Goal: Task Accomplishment & Management: Use online tool/utility

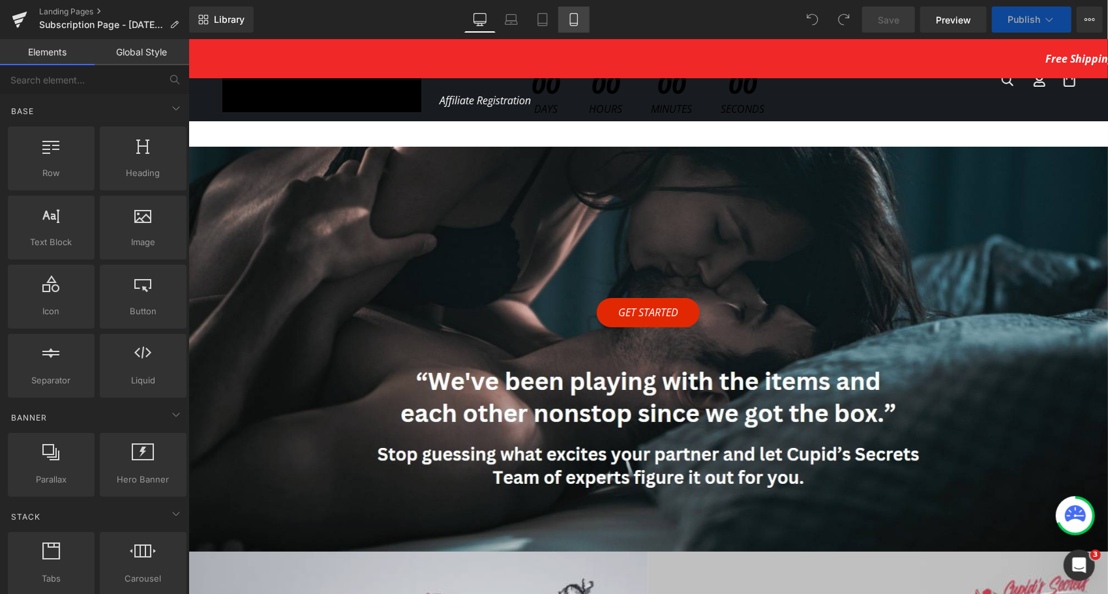
click at [579, 21] on icon at bounding box center [573, 19] width 13 height 13
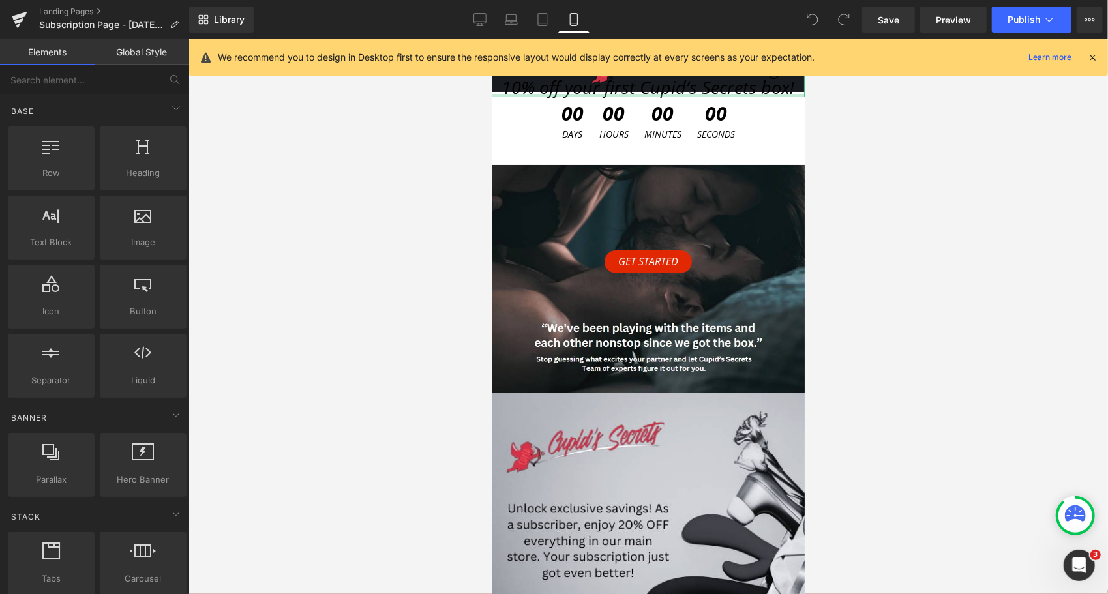
click at [571, 93] on span "A little secret to sweeten the deal—get 10% off your first Cupid’s Secrets box!" at bounding box center [648, 77] width 293 height 44
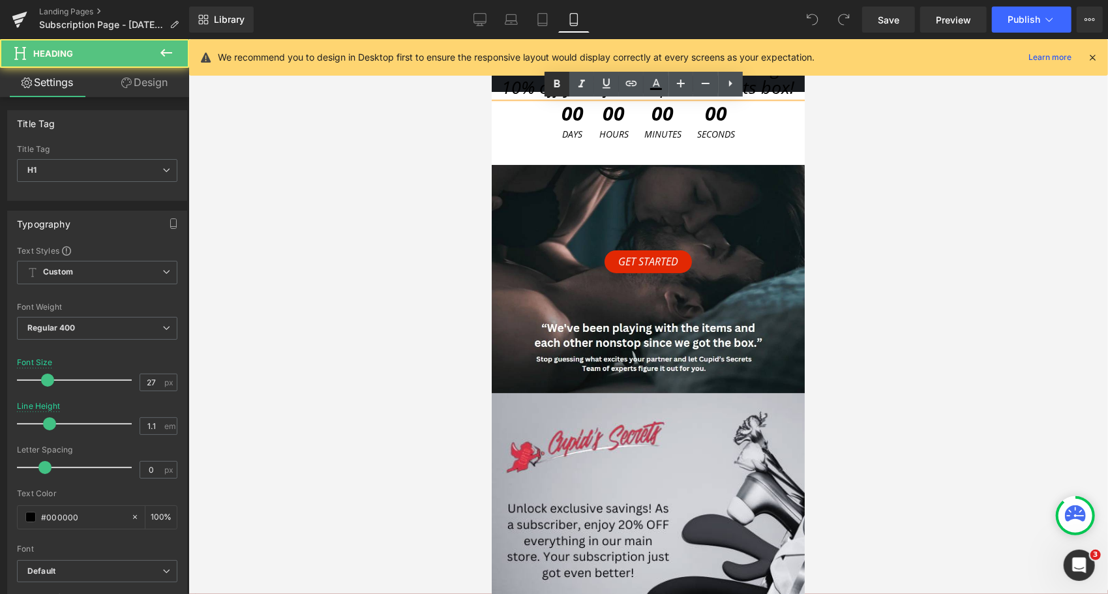
drag, startPoint x: 80, startPoint y: 54, endPoint x: 571, endPoint y: 93, distance: 493.4
click at [571, 72] on ul "Text Color Highlight Color #333333" at bounding box center [644, 72] width 198 height 0
click at [571, 93] on link at bounding box center [581, 84] width 25 height 25
click at [536, 91] on span "A little secret to sweeten the deal—get 10% off your first Cupid’s Secrets box!" at bounding box center [648, 77] width 293 height 44
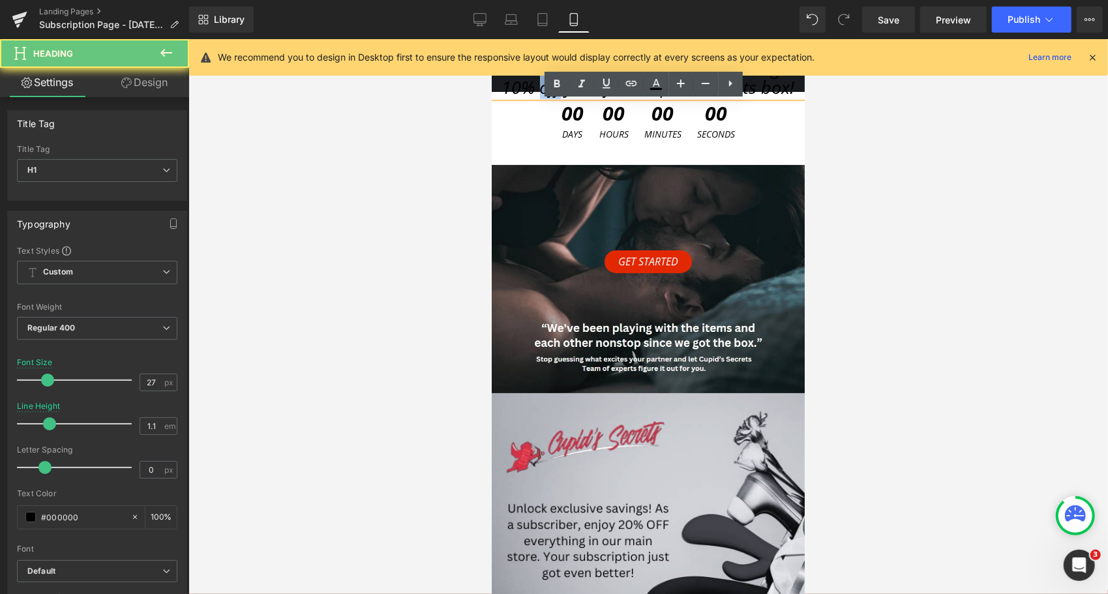
click at [537, 92] on span "A little secret to sweeten the deal—get 10% off your first Cupid’s Secrets box!" at bounding box center [648, 77] width 293 height 44
click at [537, 95] on span "A little secret to sweeten the deal—get 10% off your first Cupid’s Secrets box!" at bounding box center [648, 77] width 293 height 44
click at [537, 96] on span "A little secret to sweeten the deal—get 10% off your first Cupid’s Secrets box!" at bounding box center [648, 77] width 293 height 44
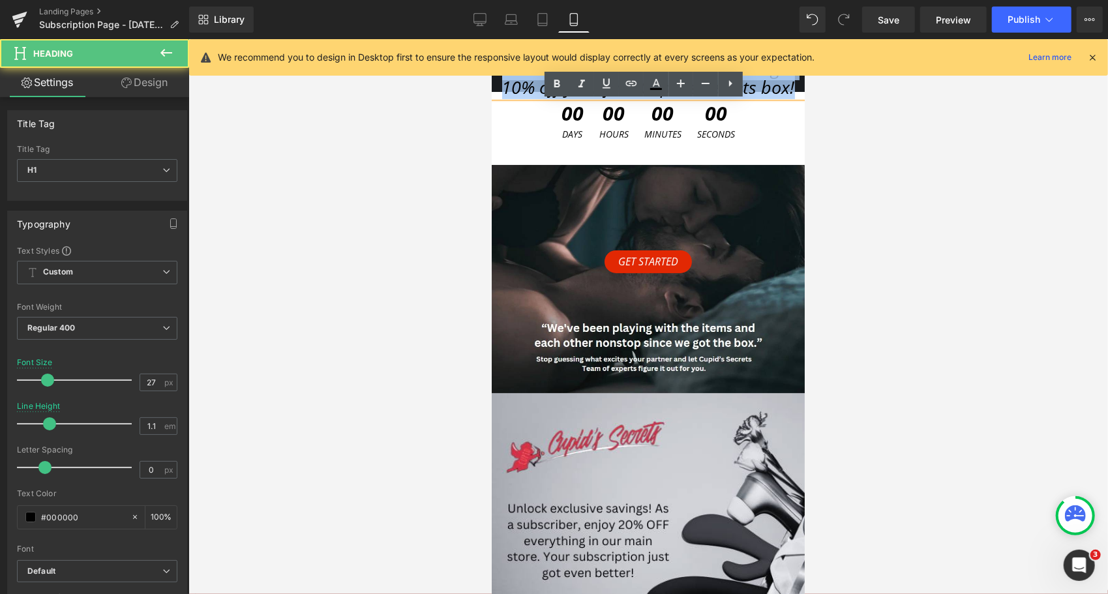
click at [537, 95] on span "A little secret to sweeten the deal—get 10% off your first Cupid’s Secrets box!" at bounding box center [648, 77] width 293 height 44
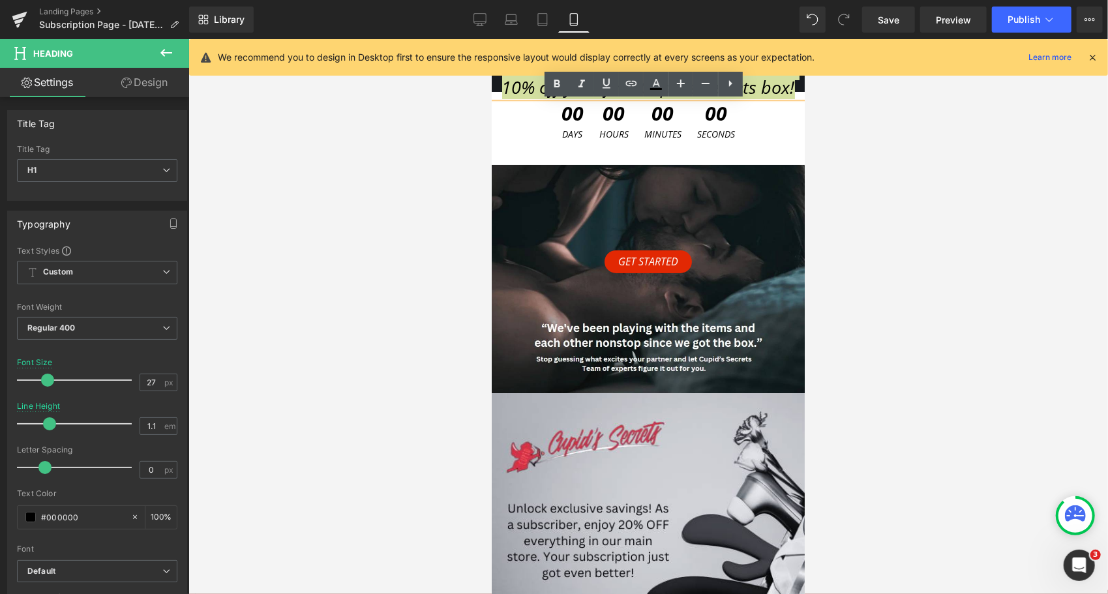
click at [1098, 58] on div "We recommend you to design in Desktop first to ensure the responsive layout wou…" at bounding box center [648, 57] width 919 height 37
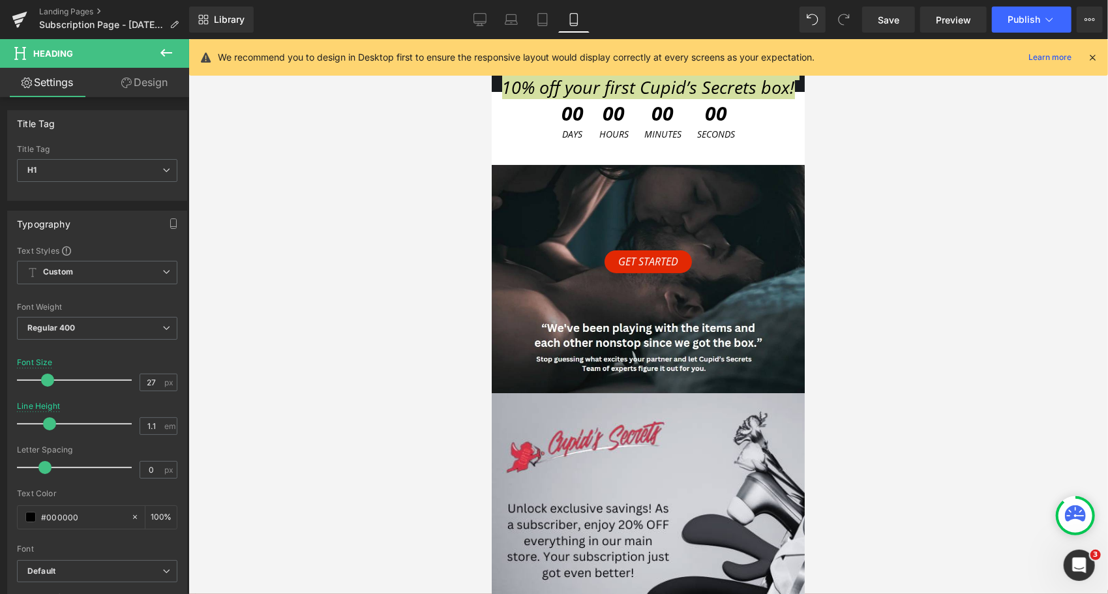
click at [1095, 58] on icon at bounding box center [1093, 58] width 12 height 12
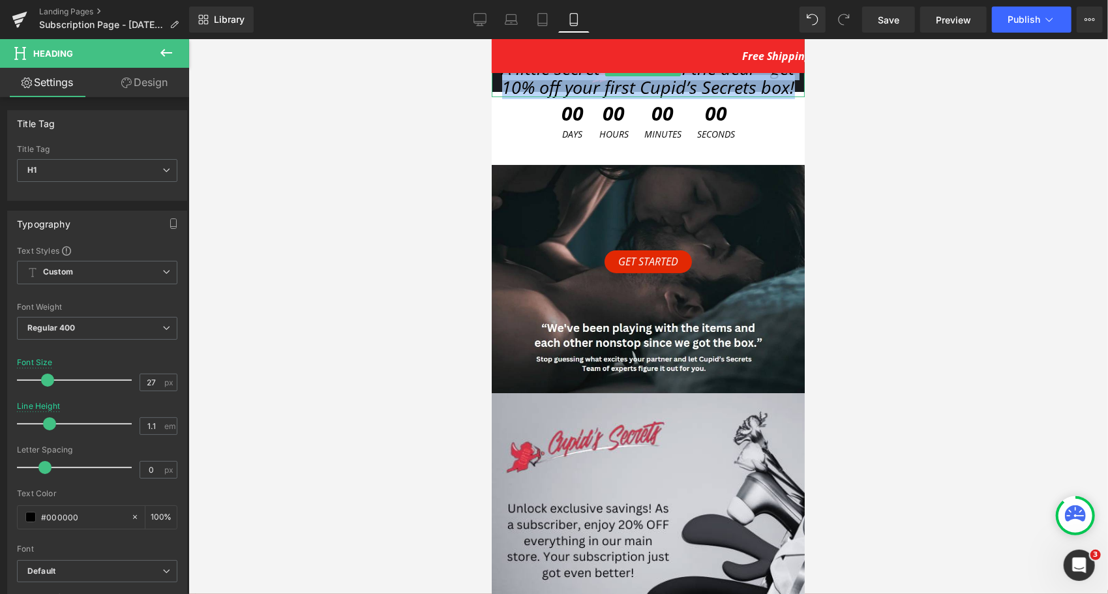
click at [609, 87] on span "A little secret to sweeten the deal—get 10% off your first Cupid’s Secrets box!" at bounding box center [648, 77] width 293 height 44
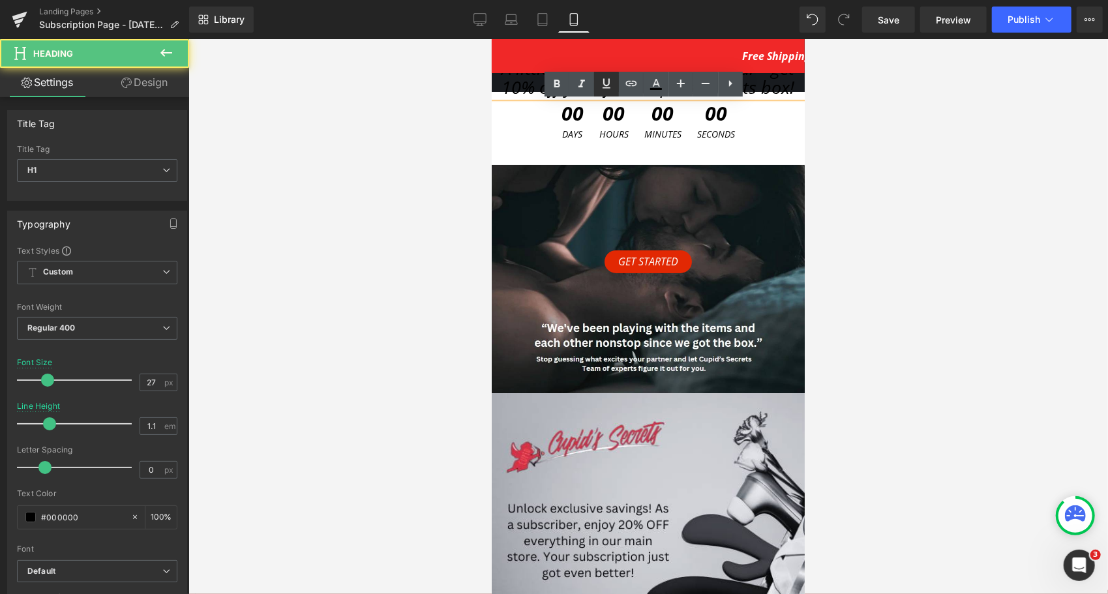
drag, startPoint x: 118, startPoint y: 48, endPoint x: 610, endPoint y: 87, distance: 493.4
click at [610, 87] on icon at bounding box center [607, 84] width 8 height 10
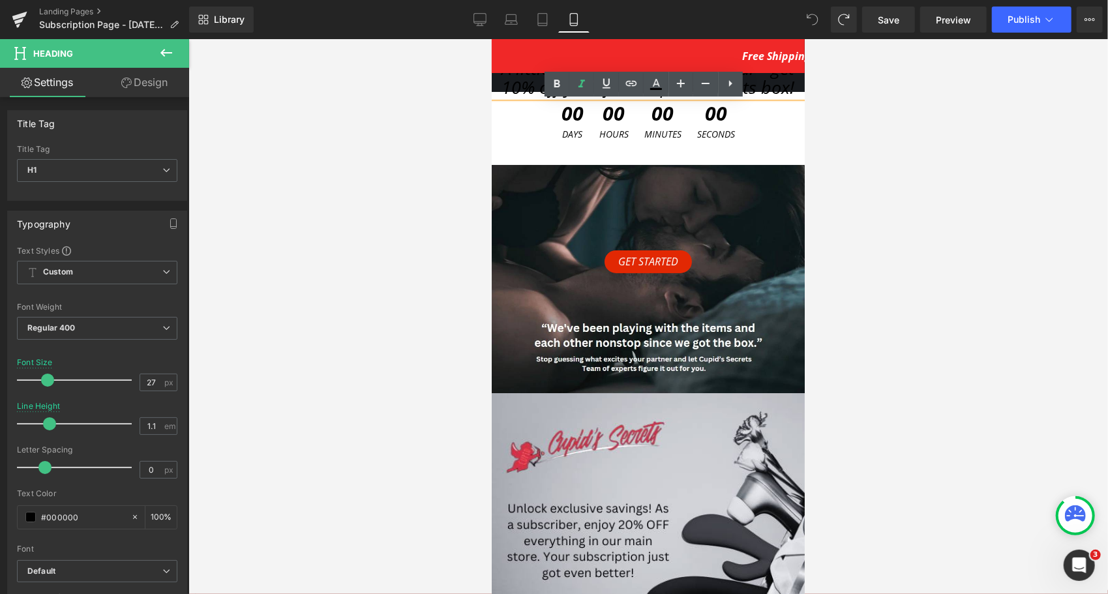
click at [525, 91] on span "A little secret to sweeten the deal—get 10% off your first Cupid’s Secrets box!" at bounding box center [648, 77] width 293 height 44
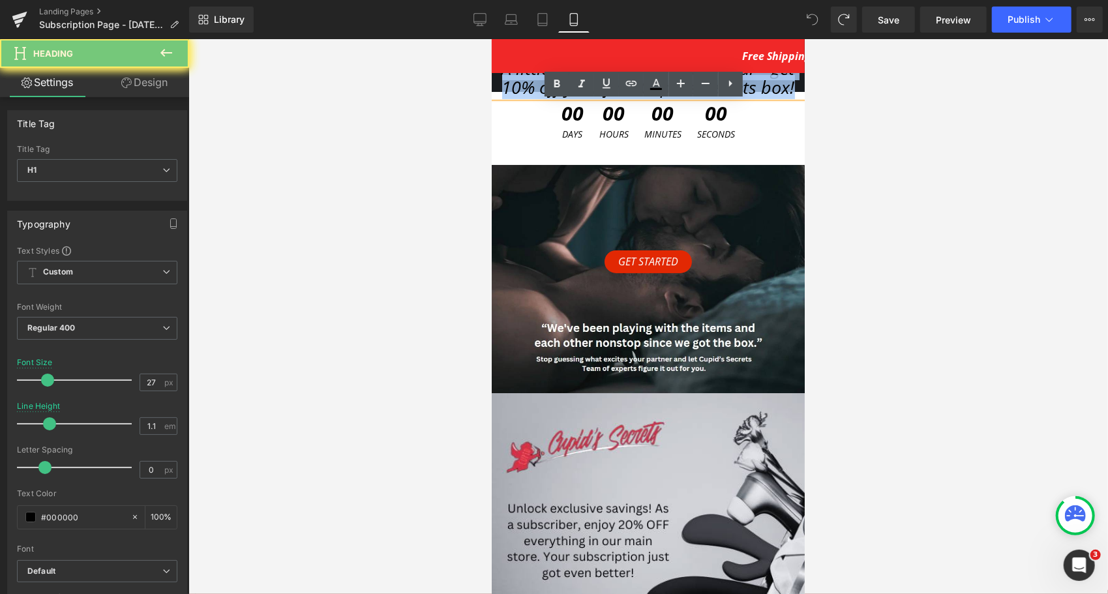
click at [525, 91] on span "A little secret to sweeten the deal—get 10% off your first Cupid’s Secrets box!" at bounding box center [648, 77] width 293 height 44
paste div
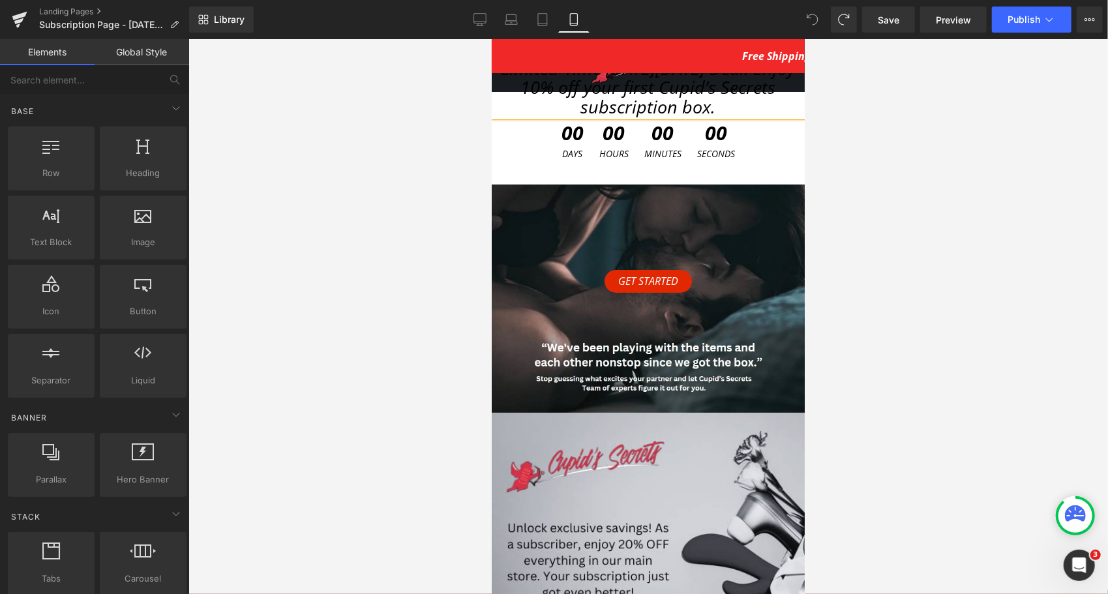
click at [397, 149] on div at bounding box center [649, 316] width 920 height 555
click at [652, 130] on span "Countdown Timer" at bounding box center [642, 126] width 87 height 20
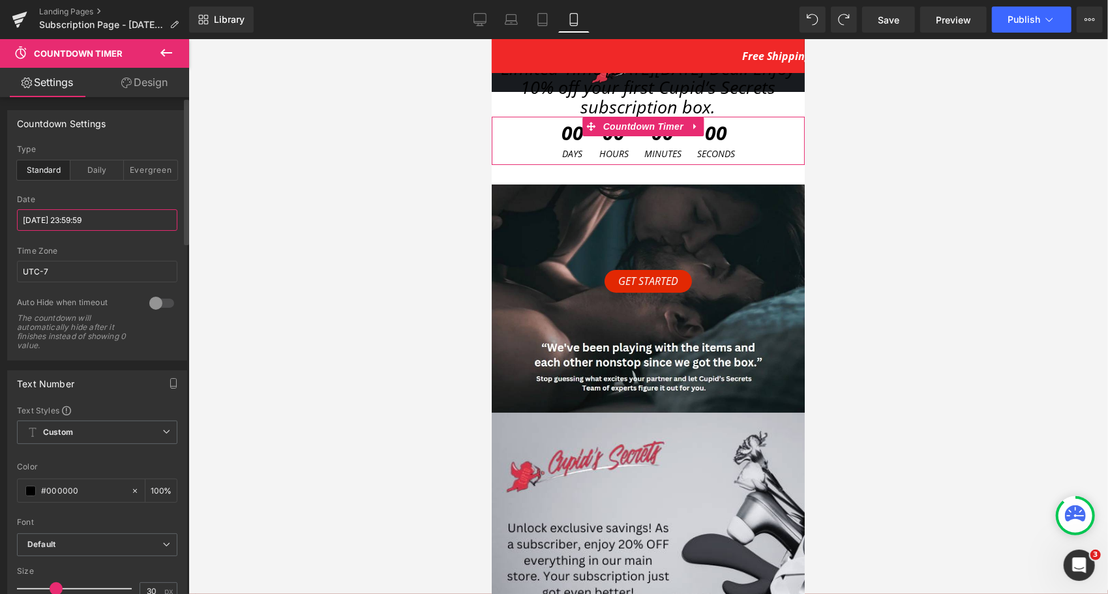
click at [59, 222] on input "[DATE] 23:59:59" at bounding box center [97, 220] width 160 height 22
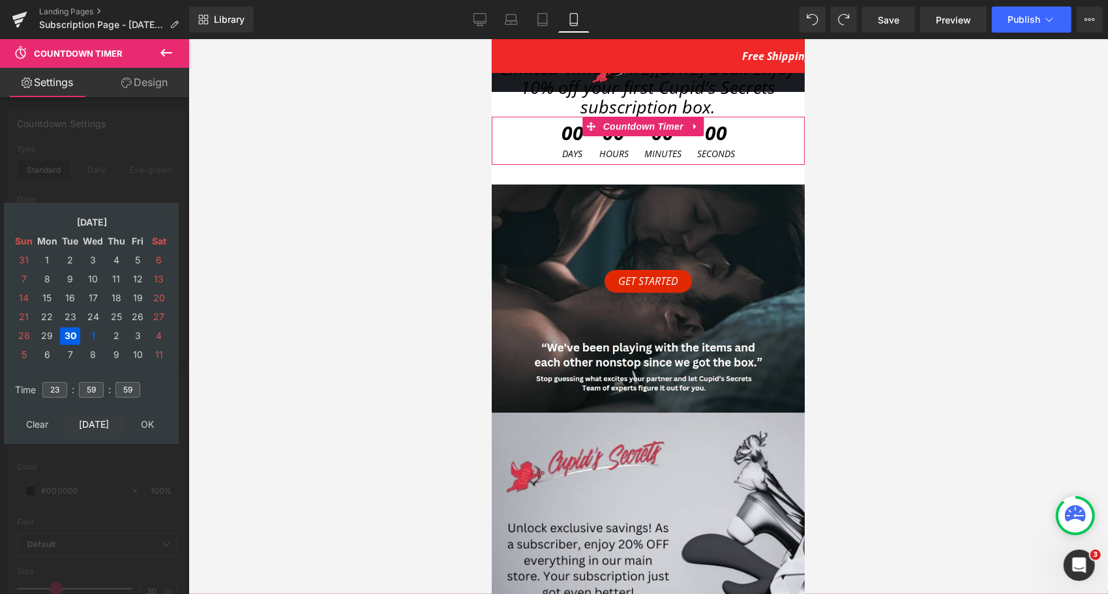
click at [98, 417] on td "[DATE]" at bounding box center [94, 425] width 63 height 18
click at [137, 333] on td "31" at bounding box center [138, 336] width 20 height 18
click at [61, 387] on input "23" at bounding box center [54, 390] width 25 height 16
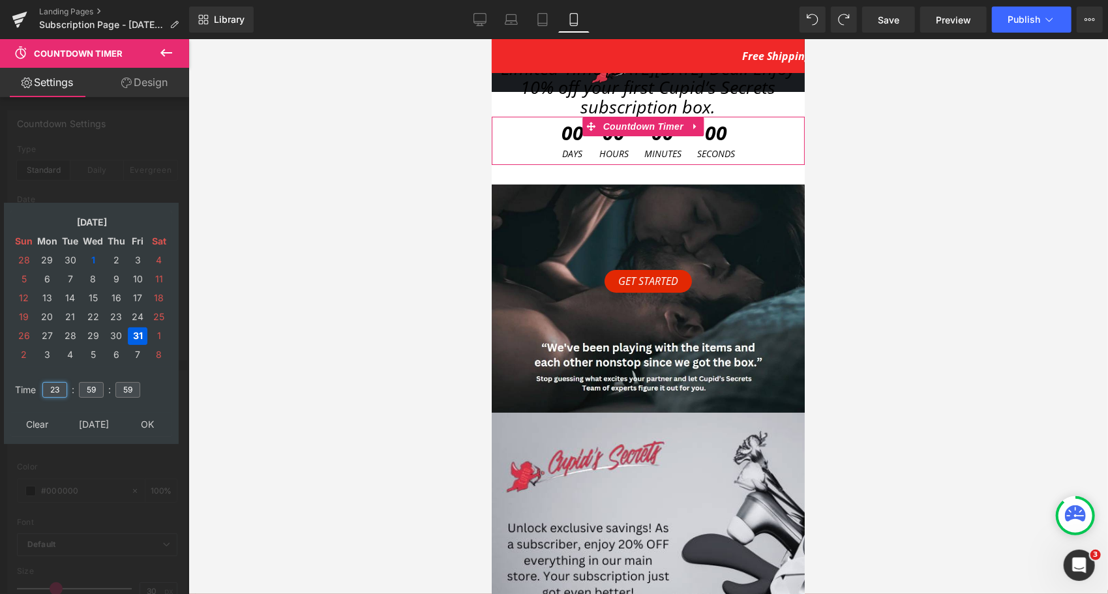
type input "23"
type input "59"
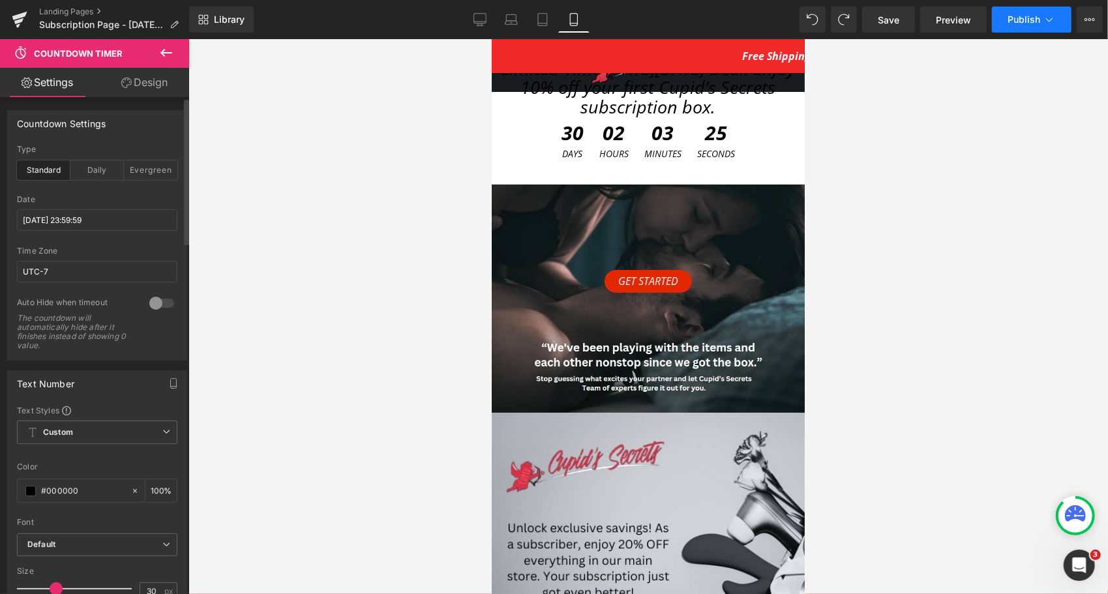
click at [1027, 25] on button "Publish" at bounding box center [1032, 20] width 80 height 26
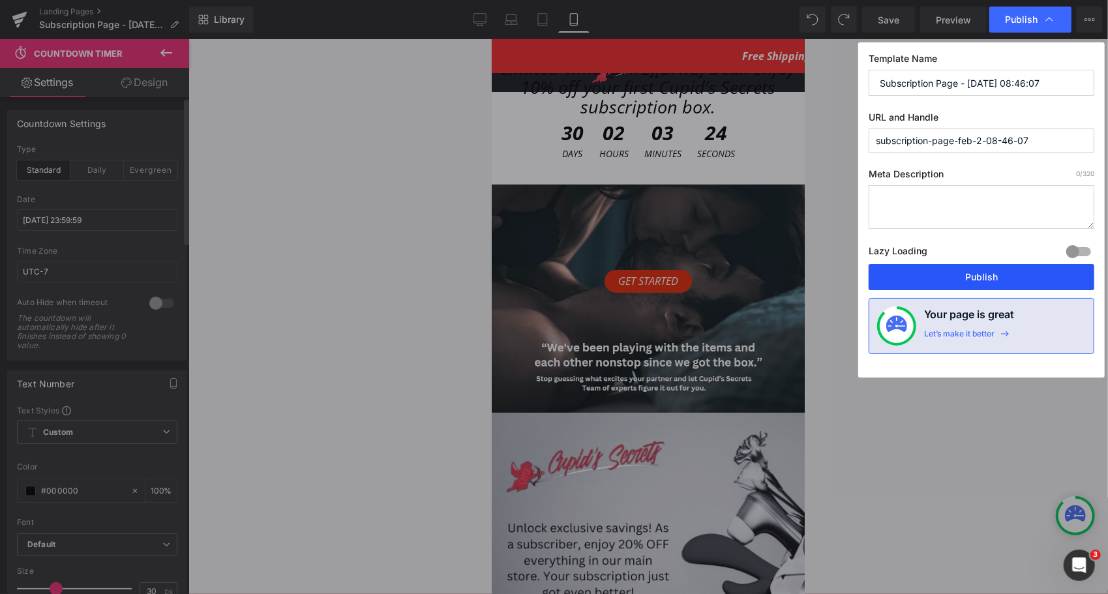
click at [941, 274] on button "Publish" at bounding box center [982, 277] width 226 height 26
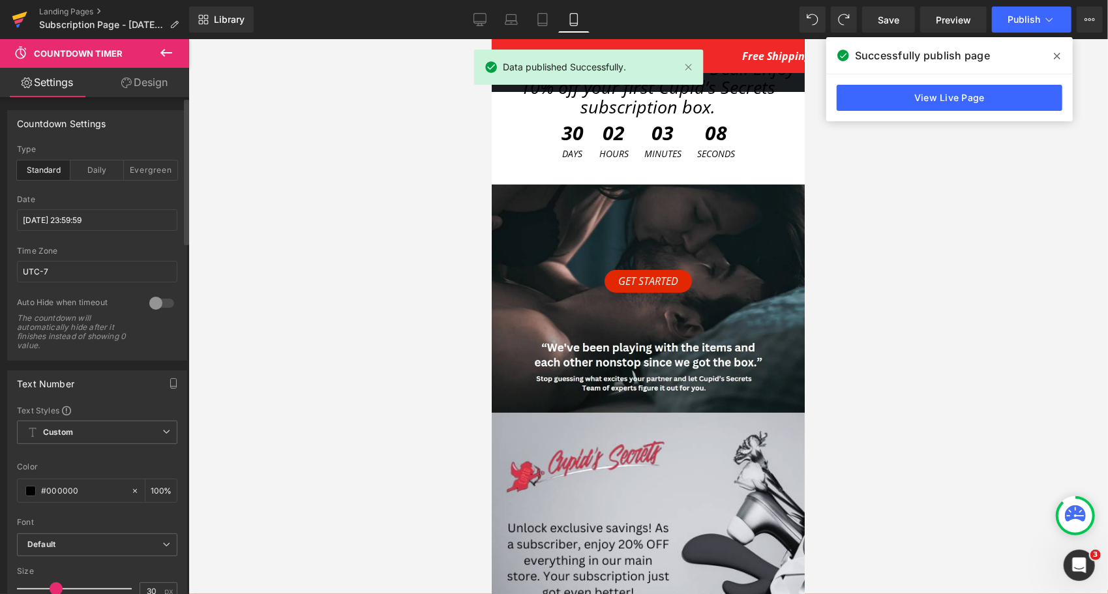
click at [20, 23] on icon at bounding box center [18, 25] width 4 height 4
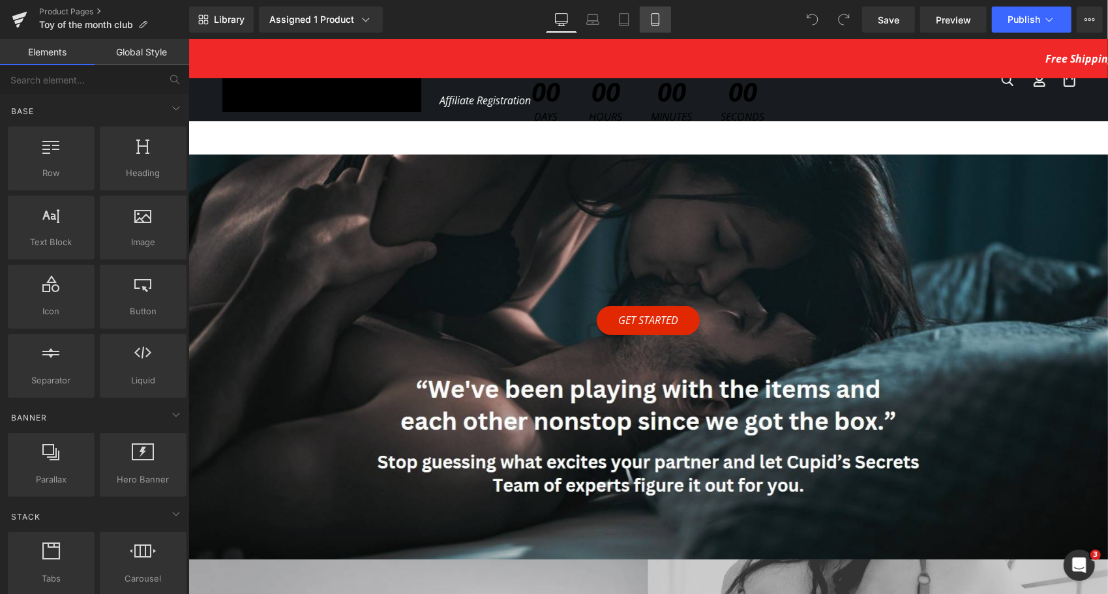
click at [654, 26] on link "Mobile" at bounding box center [655, 20] width 31 height 26
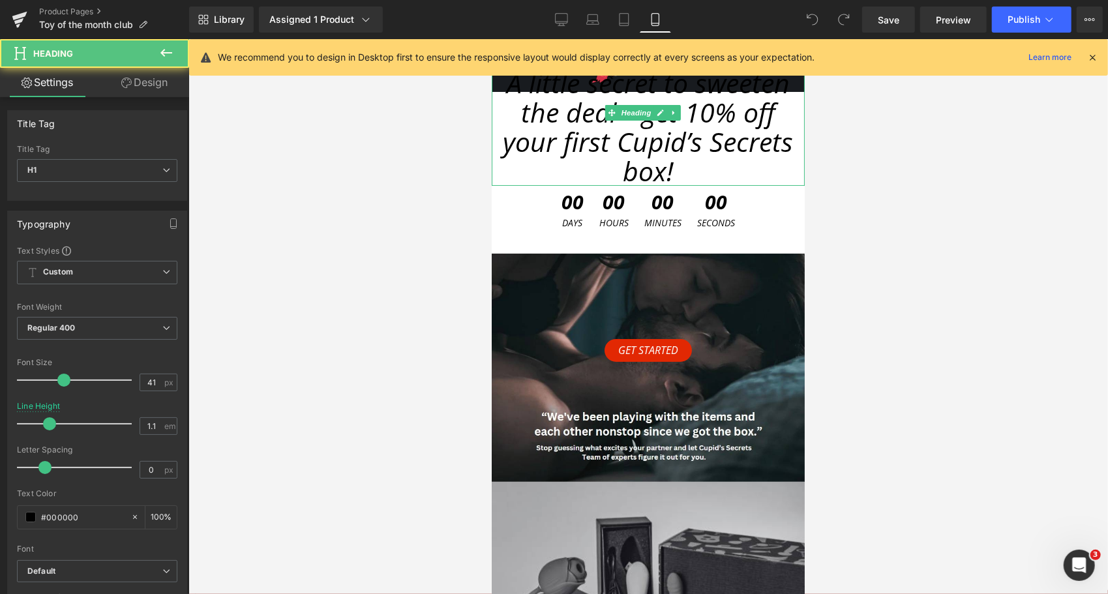
click at [596, 136] on span "A little secret to sweeten the deal—get 10% off your first Cupid’s Secrets box!" at bounding box center [648, 126] width 290 height 125
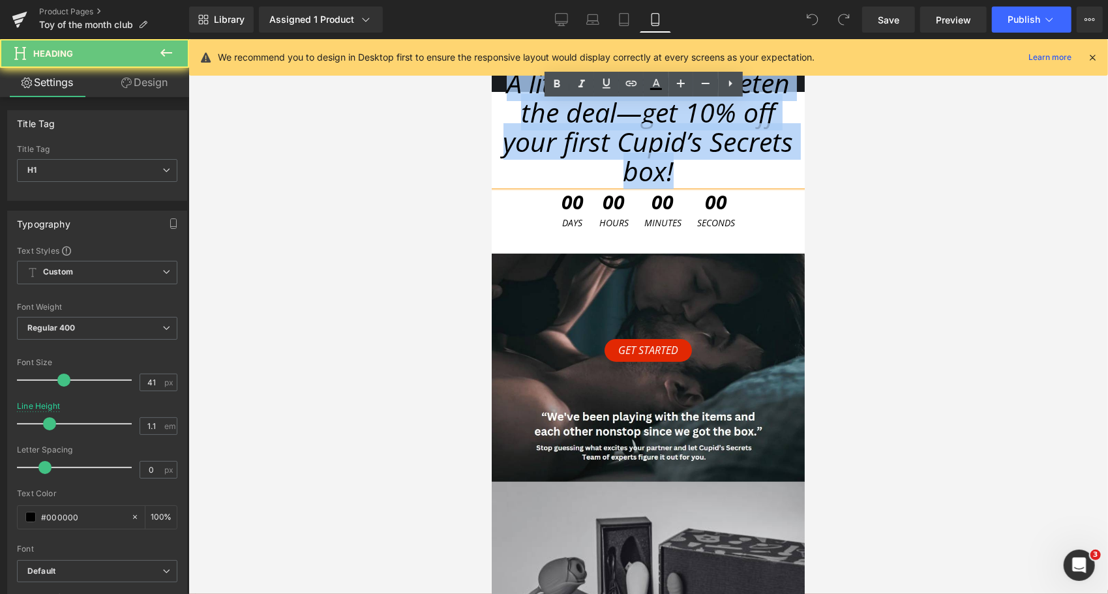
click at [596, 136] on span "A little secret to sweeten the deal—get 10% off your first Cupid’s Secrets box!" at bounding box center [648, 126] width 290 height 125
paste div
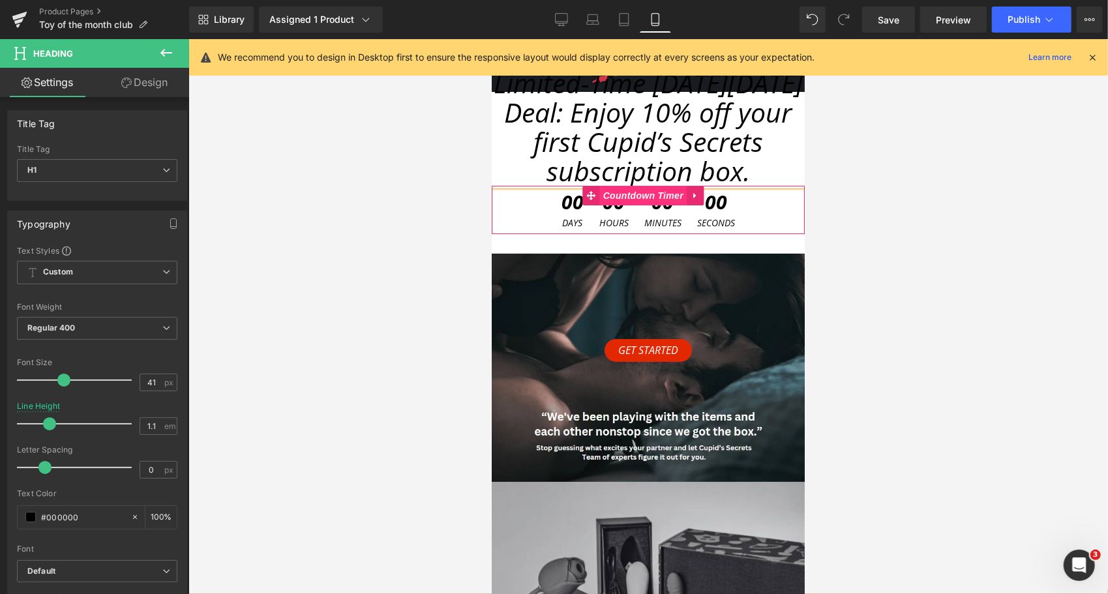
click at [642, 194] on span "Countdown Timer" at bounding box center [642, 195] width 87 height 20
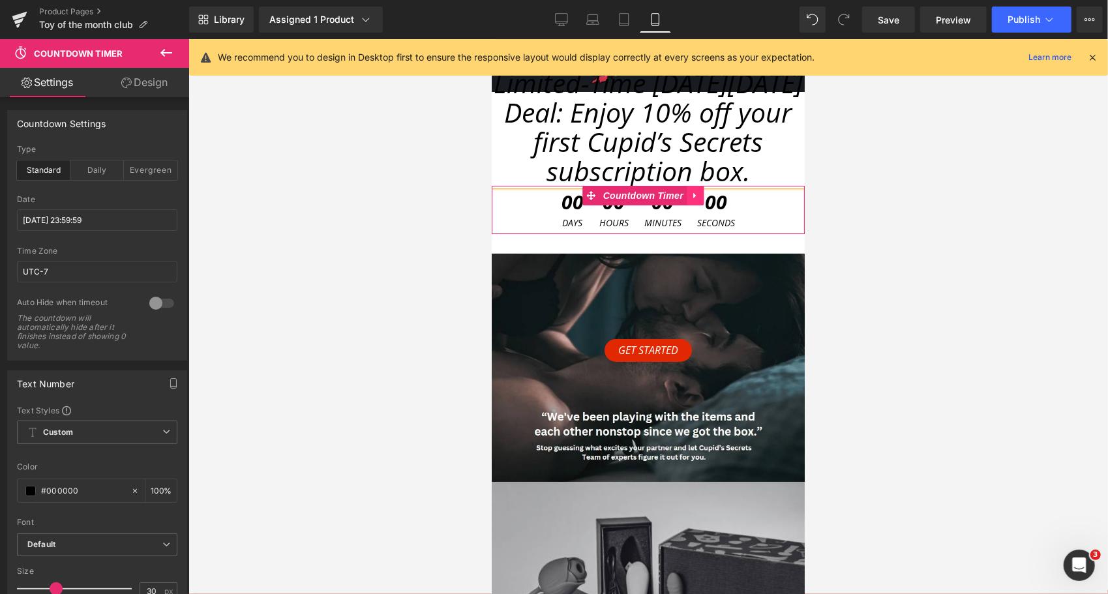
click at [698, 194] on link at bounding box center [694, 195] width 17 height 20
click at [62, 224] on input "[DATE] 23:59:59" at bounding box center [97, 220] width 160 height 22
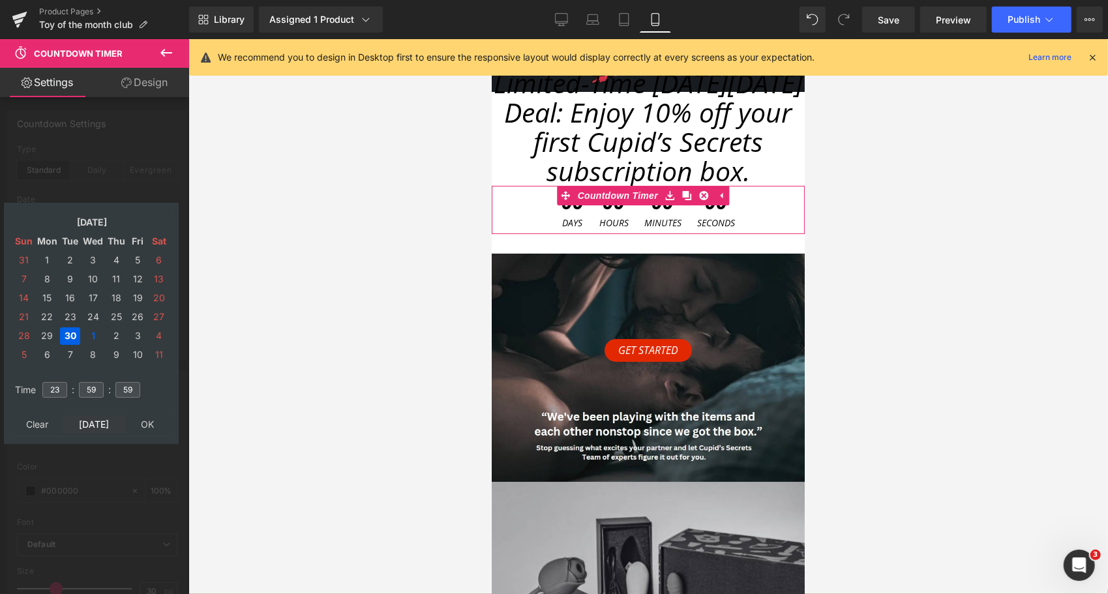
click at [102, 422] on td "[DATE]" at bounding box center [94, 425] width 63 height 18
click at [61, 388] on input "23" at bounding box center [54, 390] width 25 height 16
click at [136, 329] on td "31" at bounding box center [138, 336] width 20 height 18
click at [56, 391] on input "23" at bounding box center [54, 390] width 25 height 16
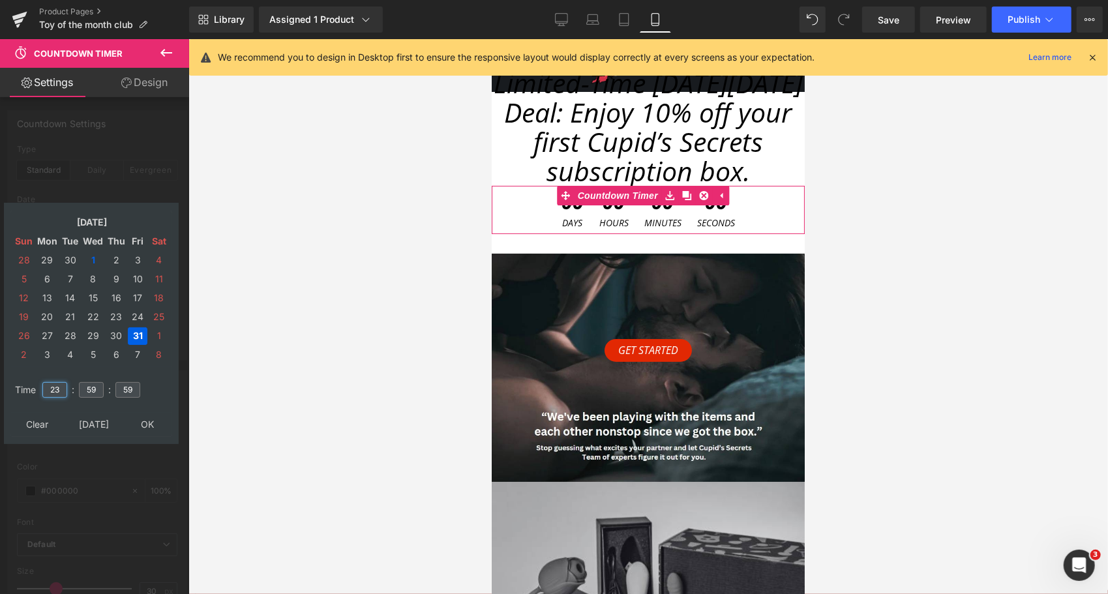
click at [56, 391] on input "23" at bounding box center [54, 390] width 25 height 16
type input "23"
type input "59"
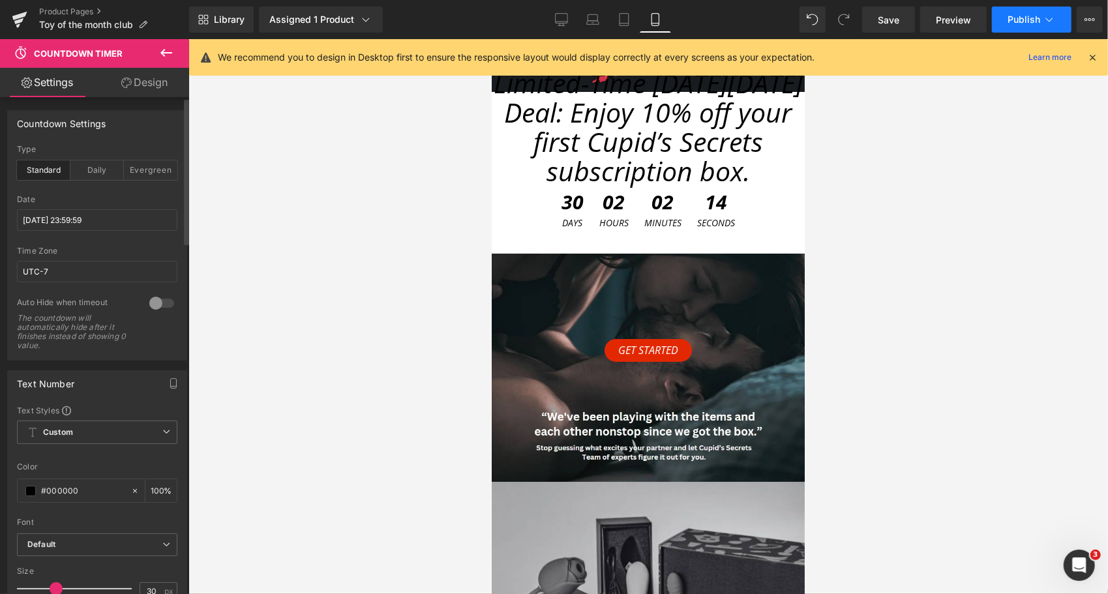
click at [1029, 20] on span "Publish" at bounding box center [1024, 19] width 33 height 10
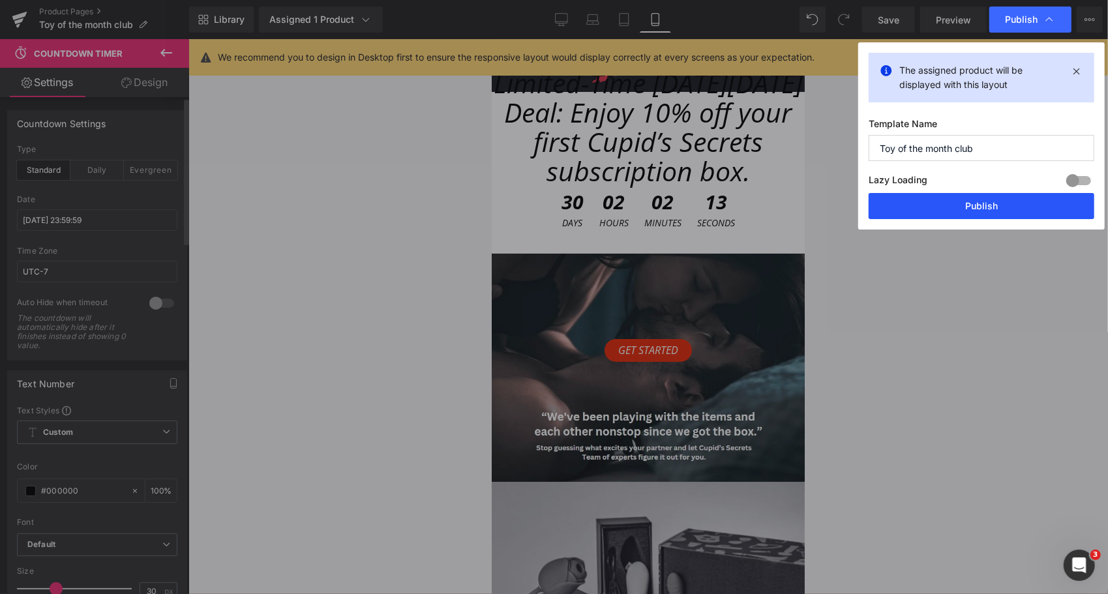
click at [991, 201] on button "Publish" at bounding box center [982, 206] width 226 height 26
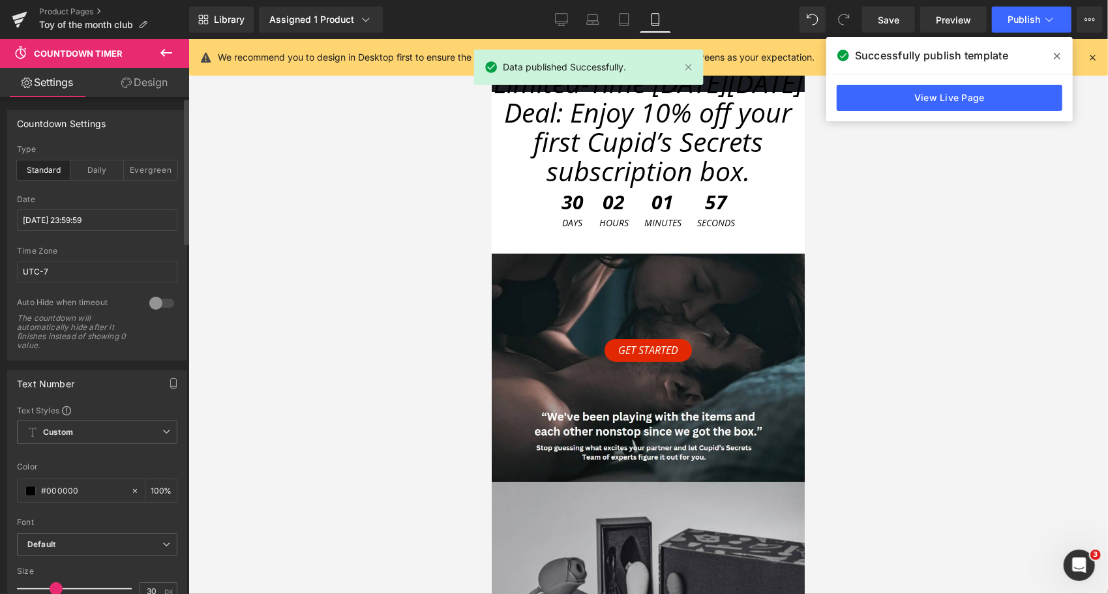
click at [1057, 57] on icon at bounding box center [1057, 56] width 7 height 7
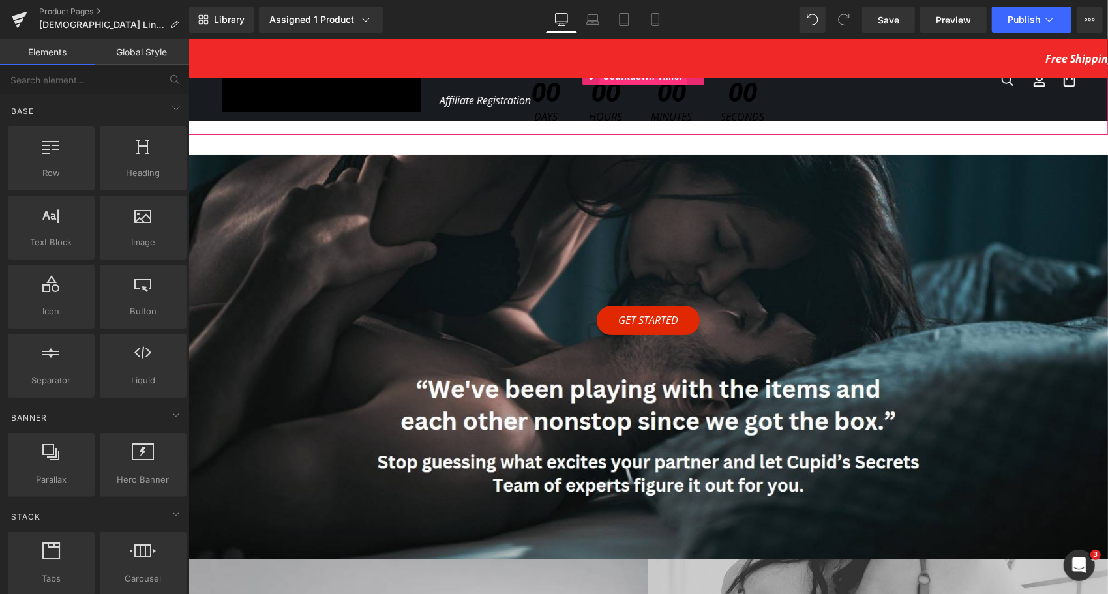
click at [637, 85] on span "Countdown Timer" at bounding box center [642, 76] width 87 height 20
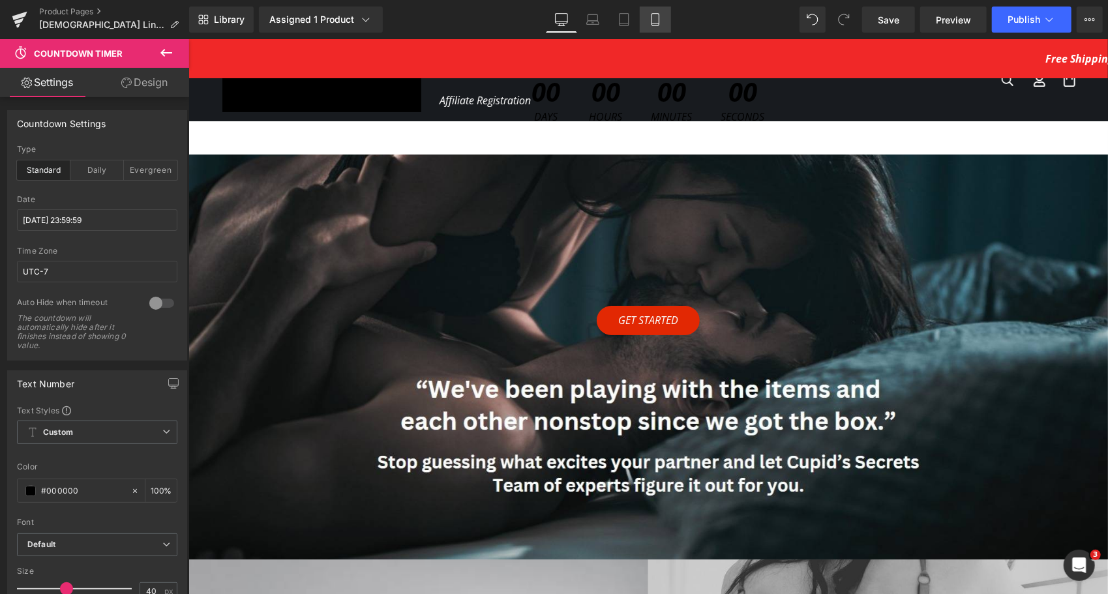
click at [650, 29] on link "Mobile" at bounding box center [655, 20] width 31 height 26
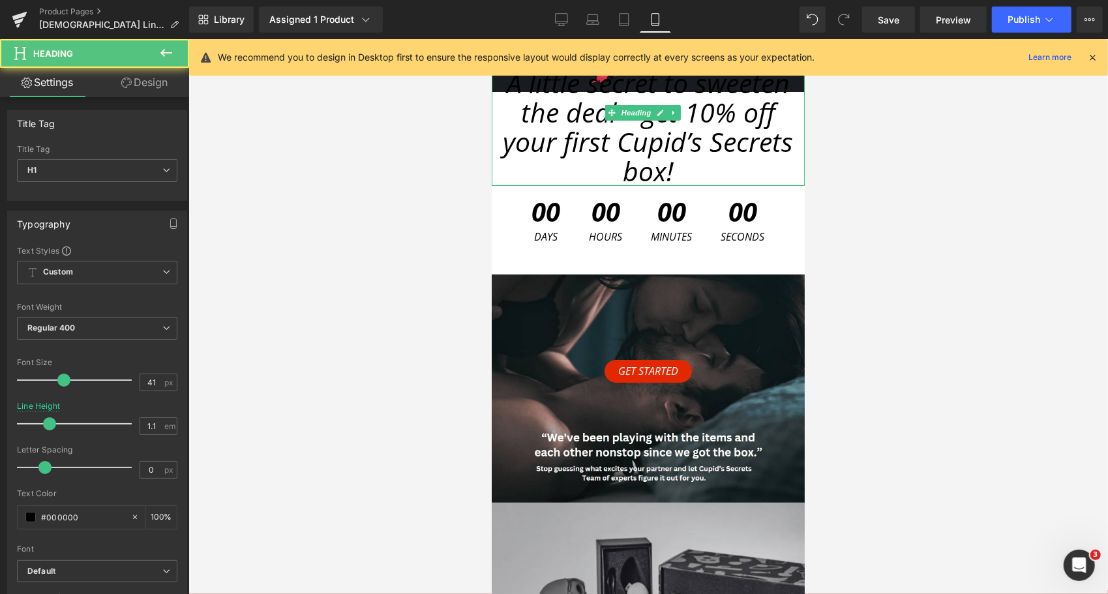
click at [586, 150] on span "A little secret to sweeten the deal—get 10% off your first Cupid’s Secrets box!" at bounding box center [648, 126] width 290 height 125
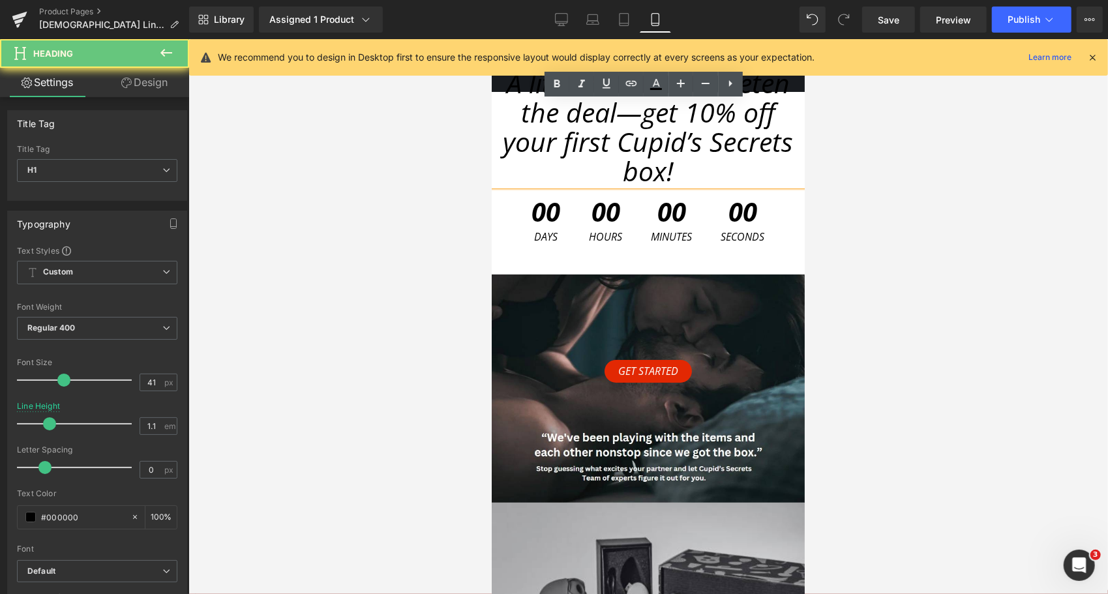
click at [587, 151] on span "A little secret to sweeten the deal—get 10% off your first Cupid’s Secrets box!" at bounding box center [648, 126] width 290 height 125
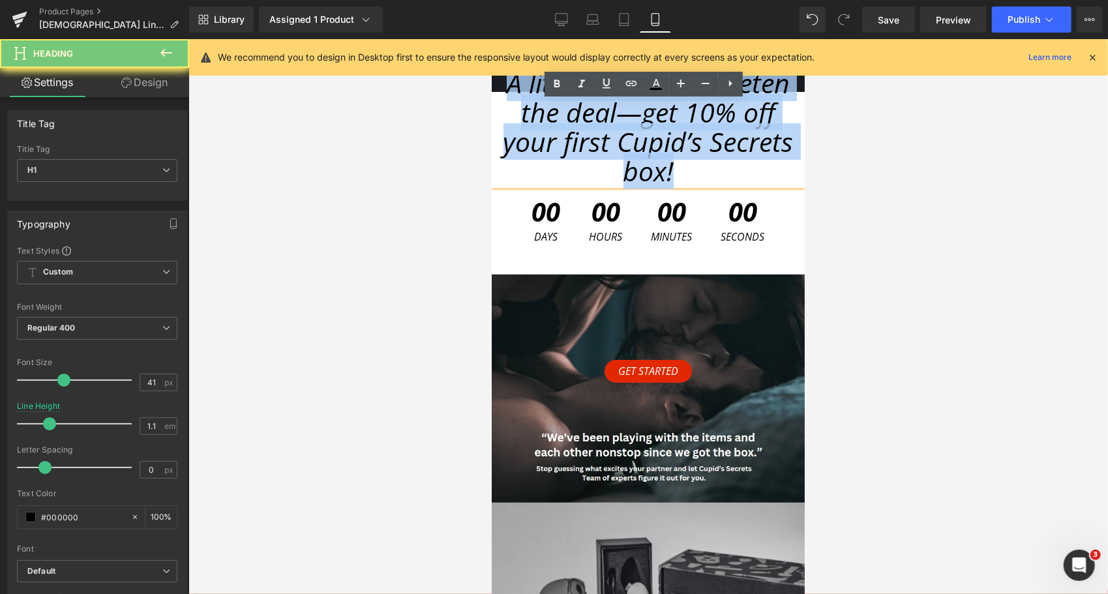
click at [587, 151] on span "A little secret to sweeten the deal—get 10% off your first Cupid’s Secrets box!" at bounding box center [648, 126] width 290 height 125
paste div
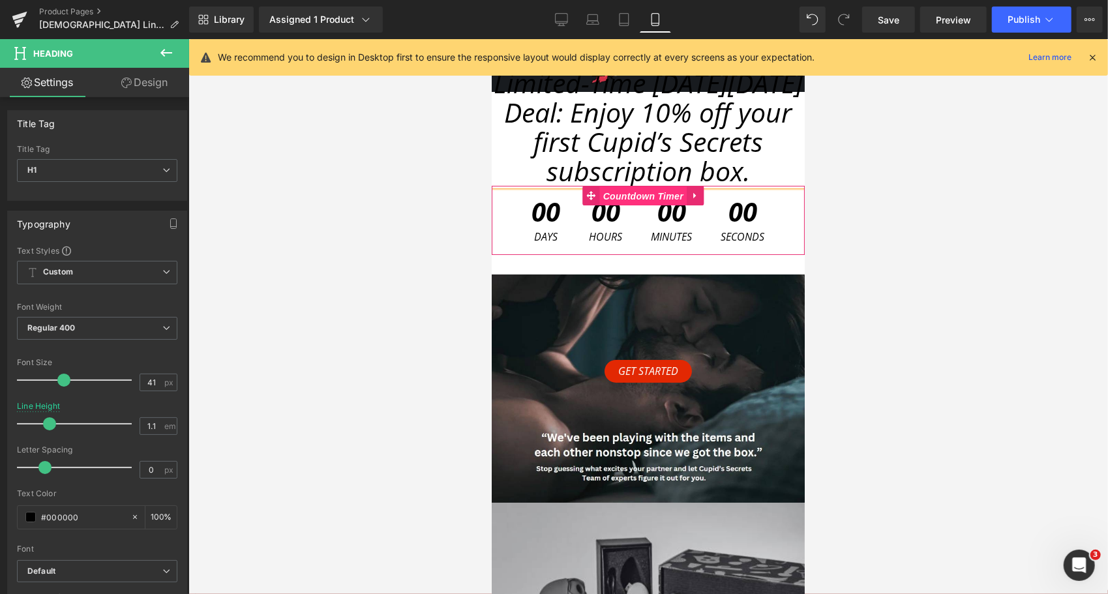
click at [643, 194] on span "Countdown Timer" at bounding box center [642, 196] width 87 height 20
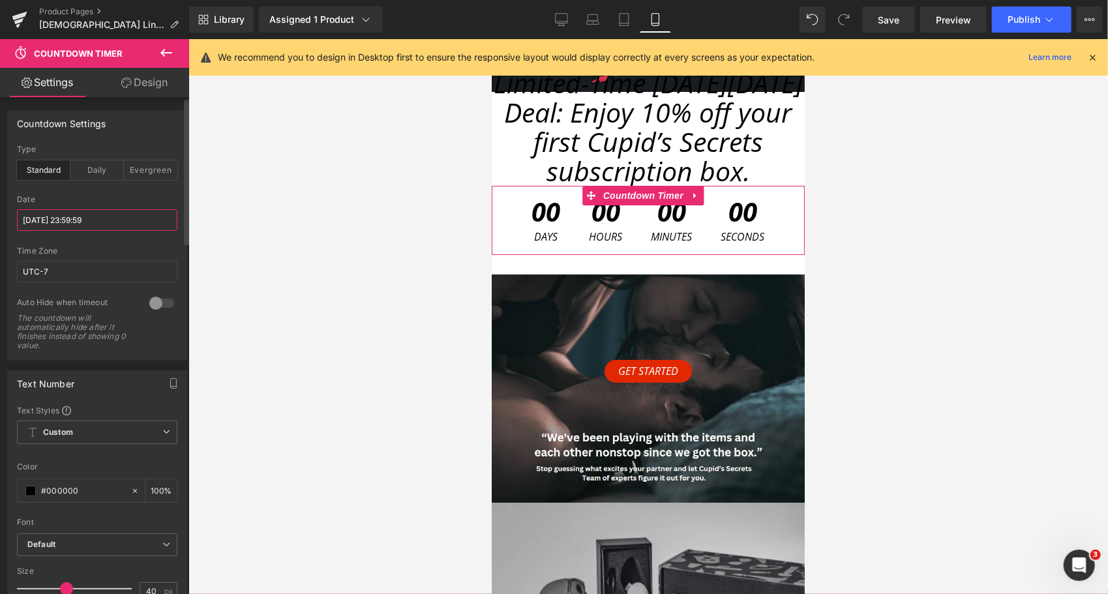
click at [76, 224] on input "[DATE] 23:59:59" at bounding box center [97, 220] width 160 height 22
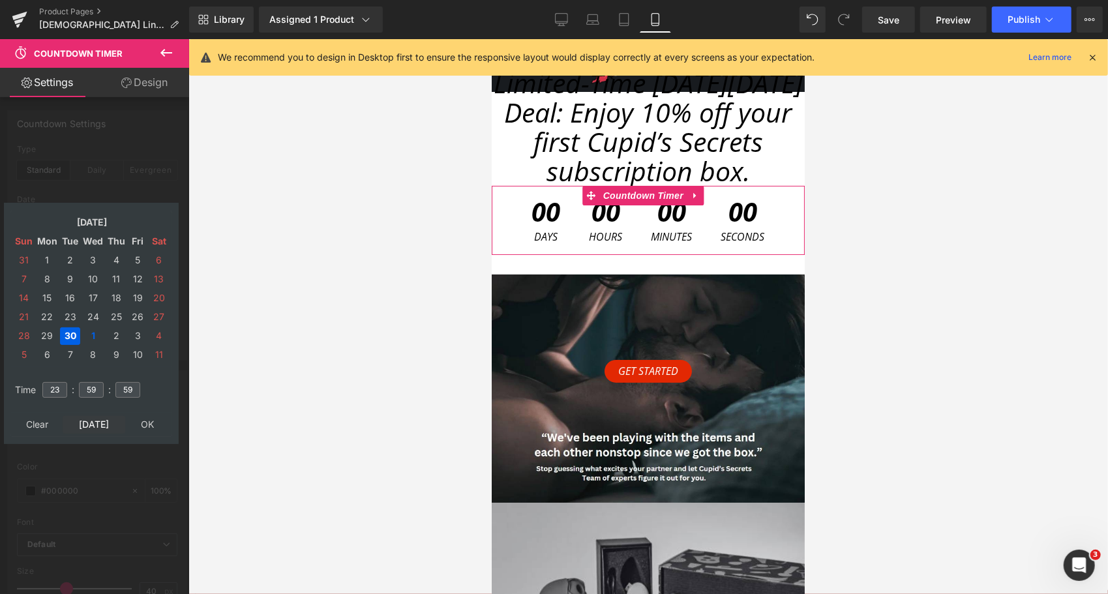
click at [83, 421] on td "[DATE]" at bounding box center [94, 425] width 63 height 18
click at [135, 342] on td "31" at bounding box center [138, 336] width 20 height 18
click at [51, 390] on input "23" at bounding box center [54, 390] width 25 height 16
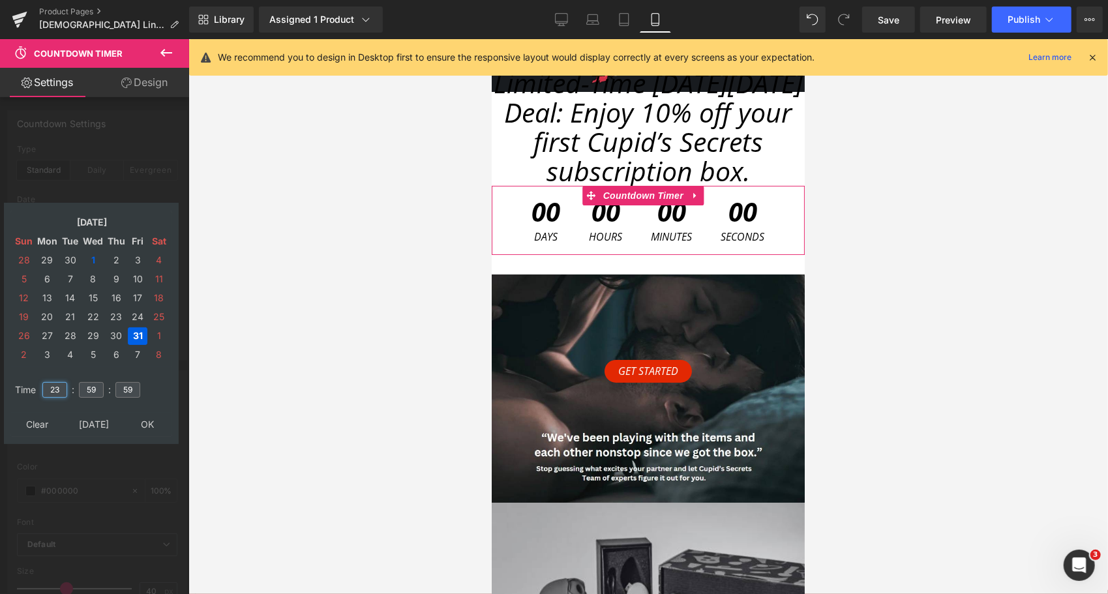
type input "23"
type input "59"
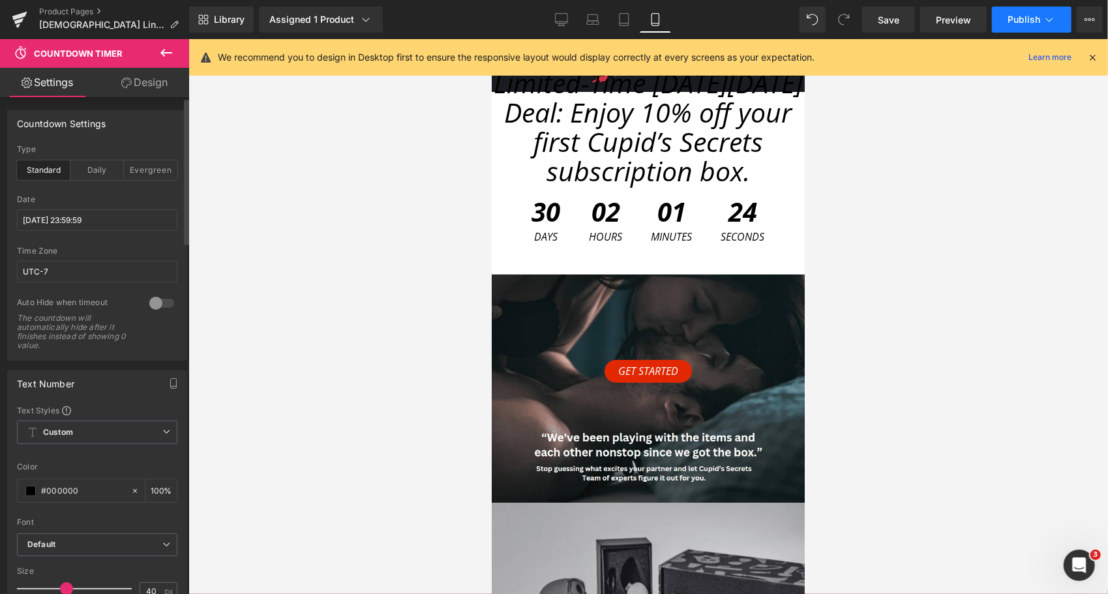
click at [1046, 23] on icon at bounding box center [1049, 19] width 13 height 13
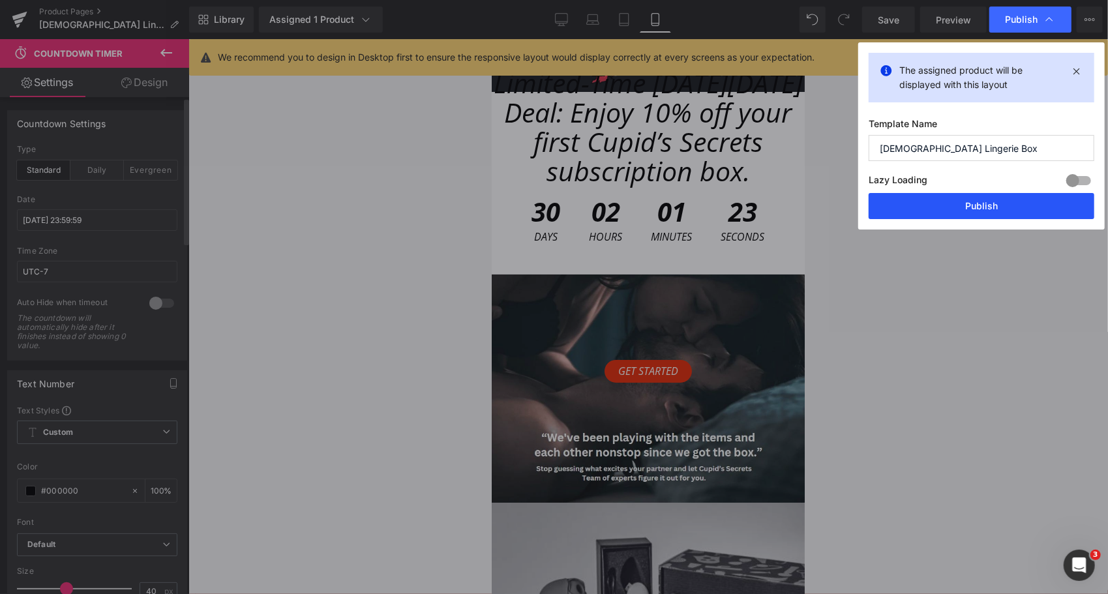
click at [1010, 205] on button "Publish" at bounding box center [982, 206] width 226 height 26
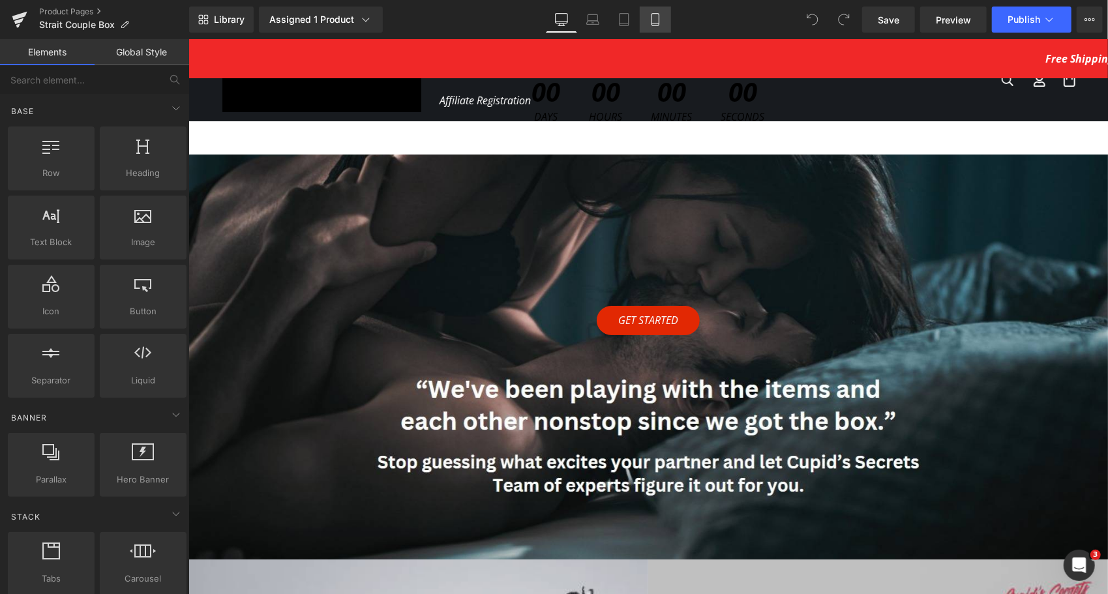
click at [652, 13] on icon at bounding box center [655, 19] width 13 height 13
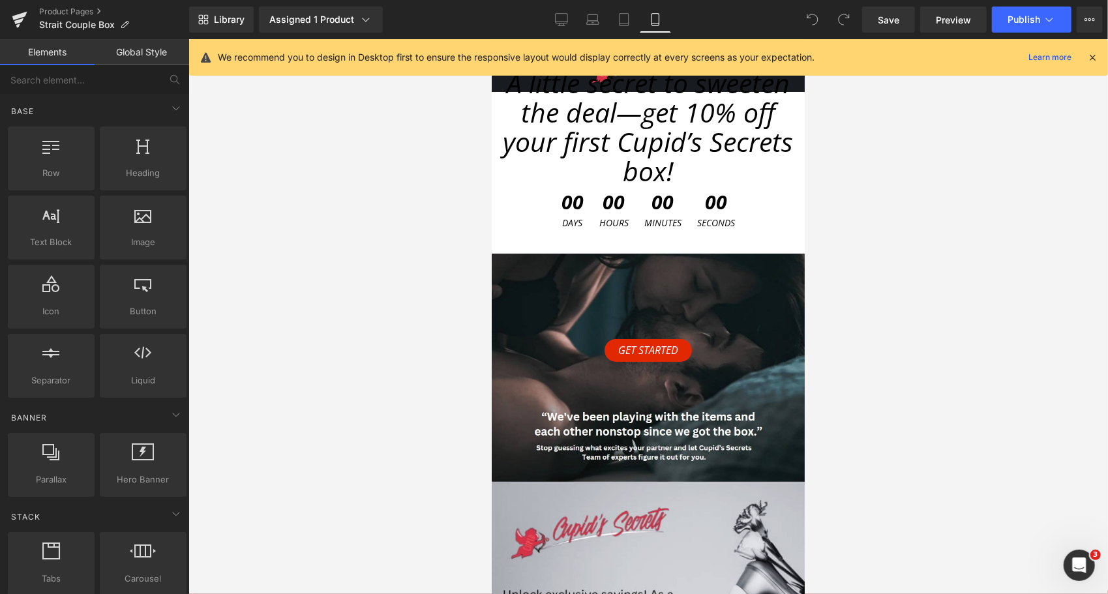
click at [602, 139] on span "A little secret to sweeten the deal—get 10% off your first Cupid’s Secrets box!" at bounding box center [648, 126] width 290 height 125
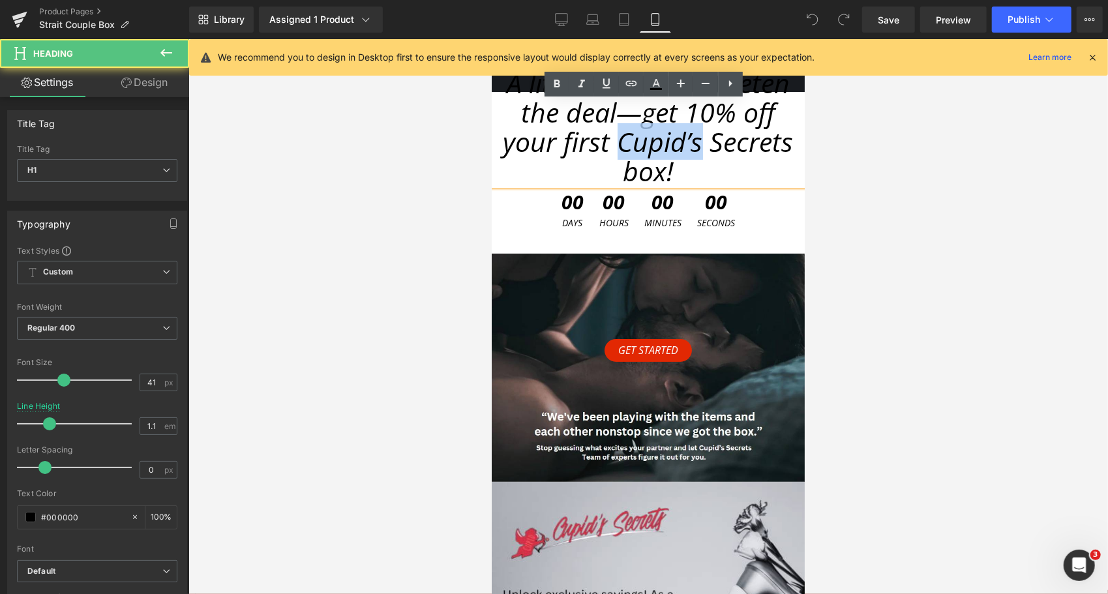
click at [601, 139] on span "A little secret to sweeten the deal—get 10% off your first Cupid’s Secrets box!" at bounding box center [648, 126] width 290 height 125
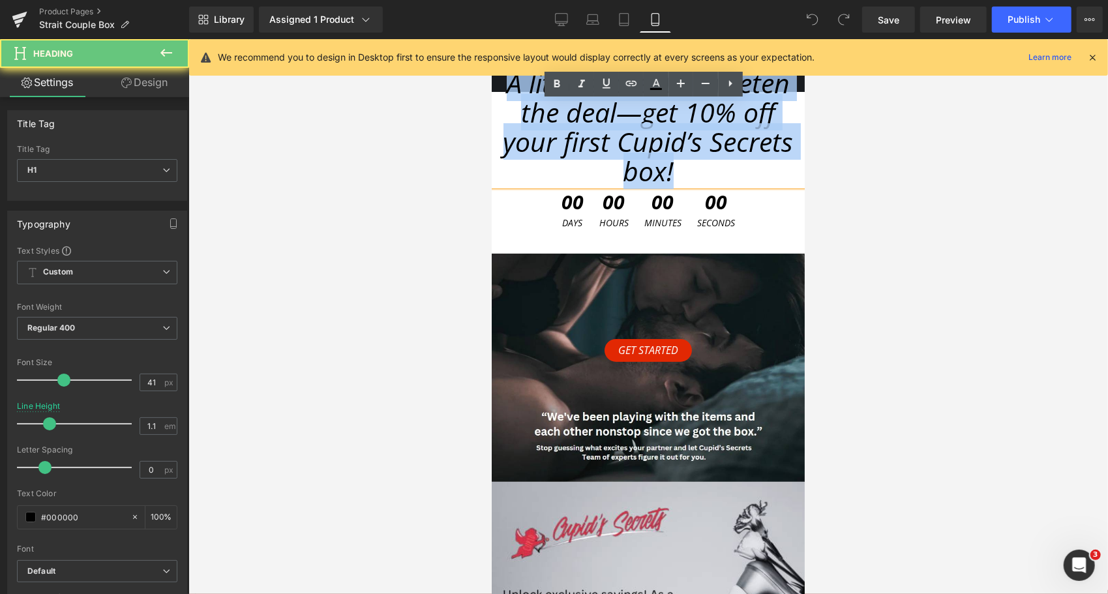
click at [601, 139] on span "A little secret to sweeten the deal—get 10% off your first Cupid’s Secrets box!" at bounding box center [648, 126] width 290 height 125
paste div
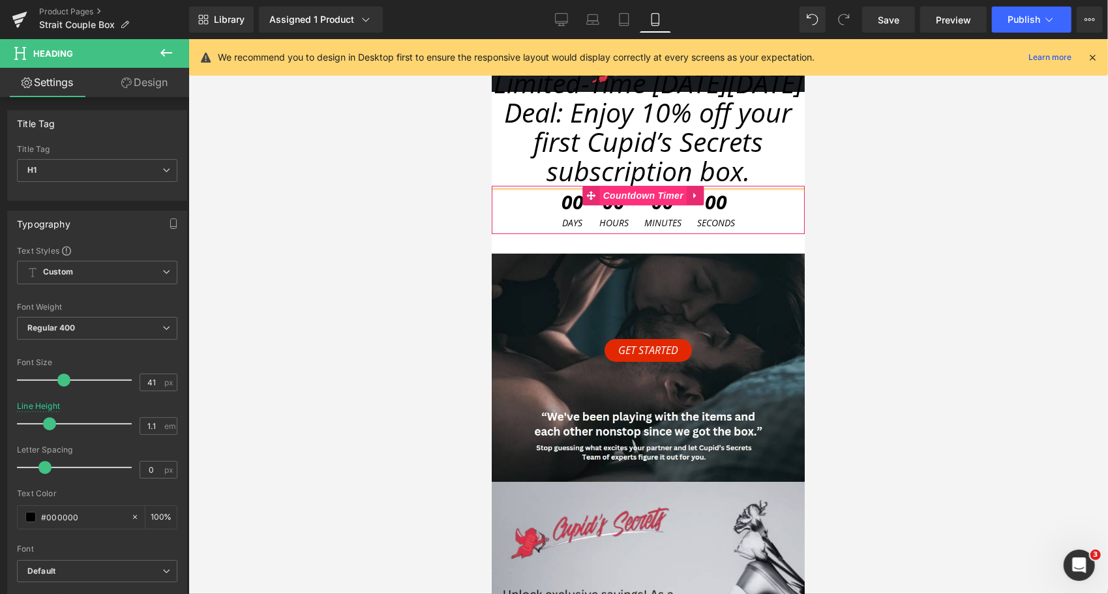
click at [641, 194] on span "Countdown Timer" at bounding box center [642, 195] width 87 height 20
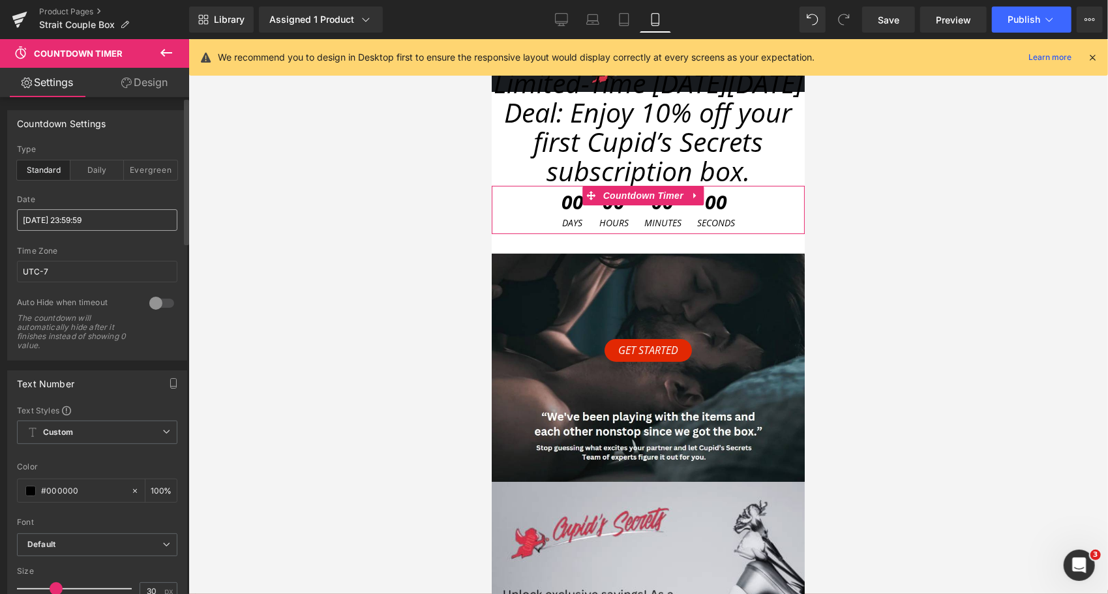
click at [61, 226] on input "[DATE] 23:59:59" at bounding box center [97, 220] width 160 height 22
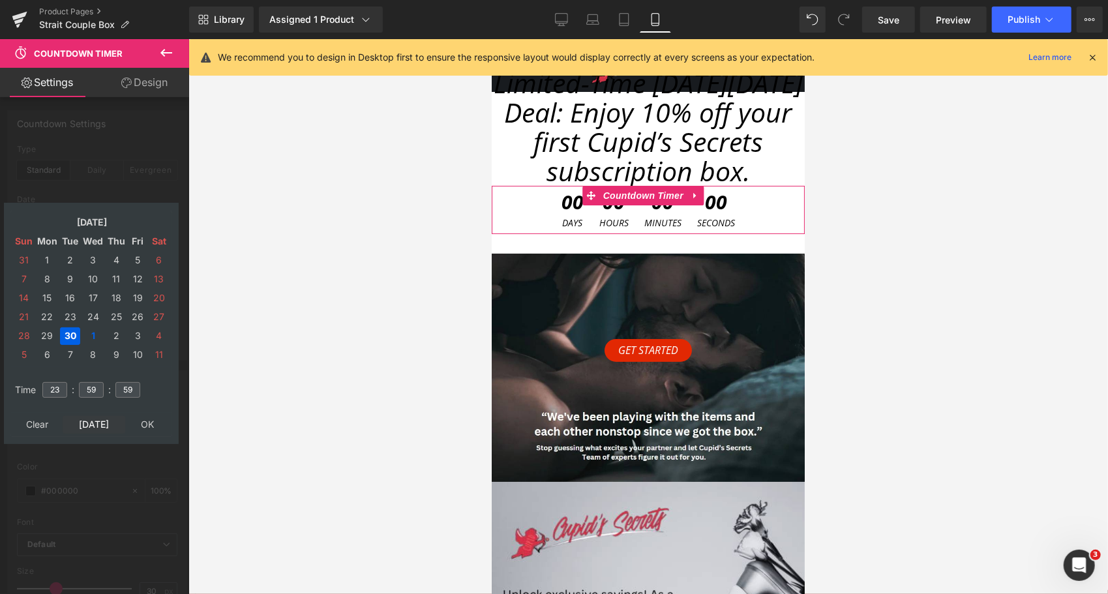
click at [96, 424] on td "[DATE]" at bounding box center [94, 425] width 63 height 18
click at [132, 333] on td "31" at bounding box center [138, 336] width 20 height 18
click at [60, 386] on input "23" at bounding box center [54, 390] width 25 height 16
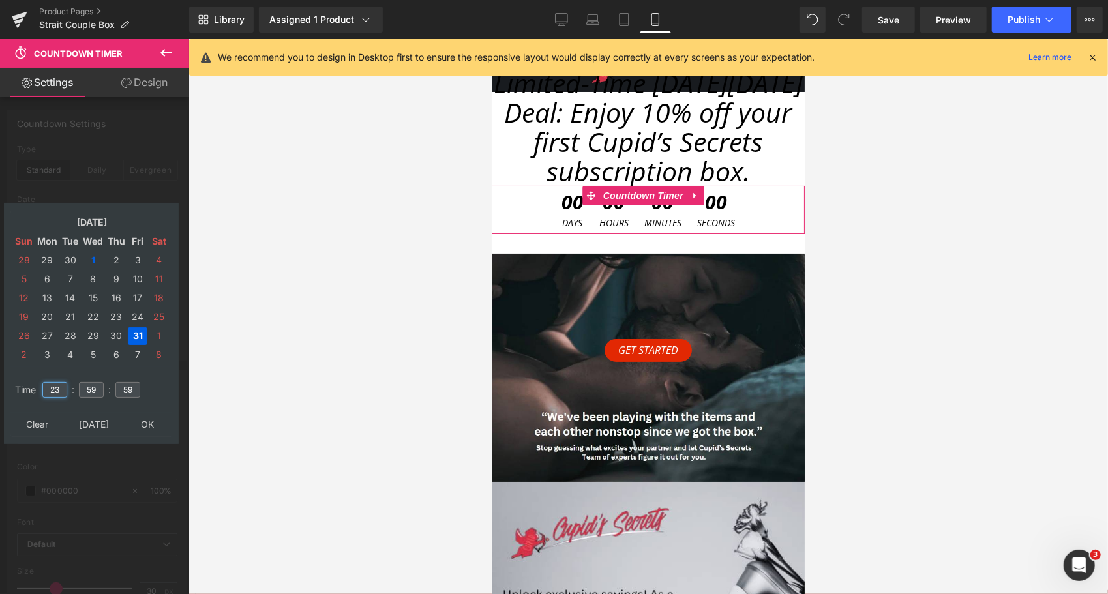
type input "23"
type input "59"
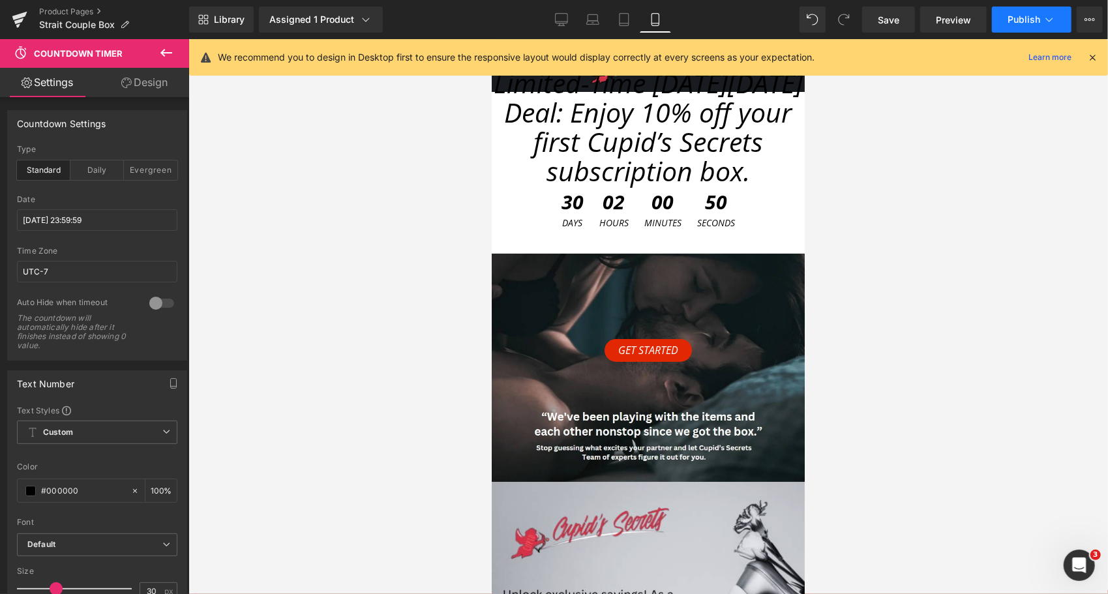
click at [1029, 16] on span "Publish" at bounding box center [1024, 19] width 33 height 10
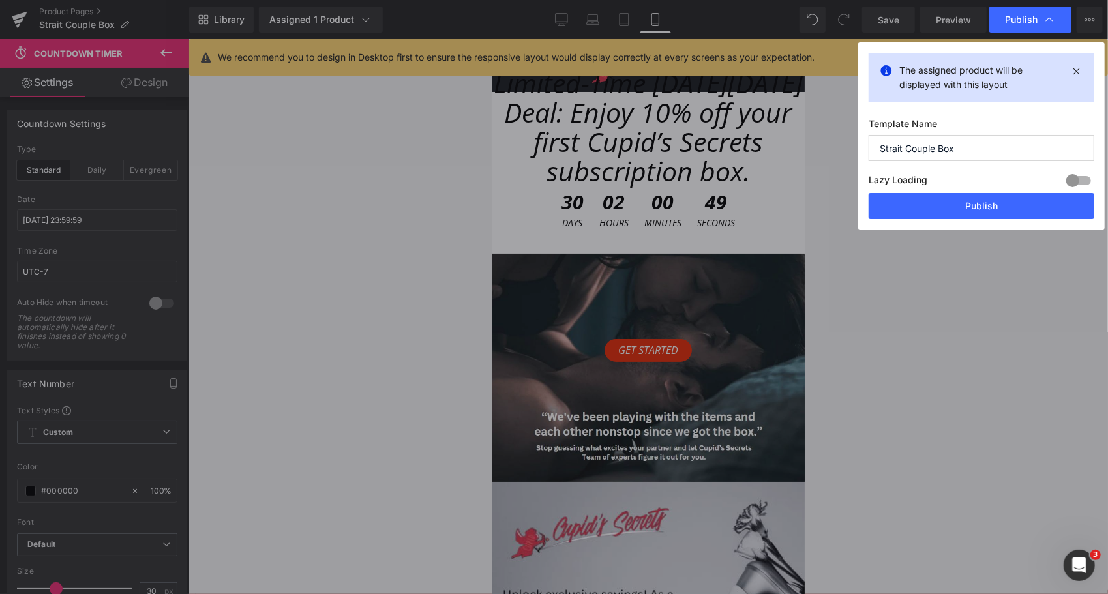
drag, startPoint x: 1012, startPoint y: 207, endPoint x: 965, endPoint y: 275, distance: 83.0
click at [1012, 207] on button "Publish" at bounding box center [982, 206] width 226 height 26
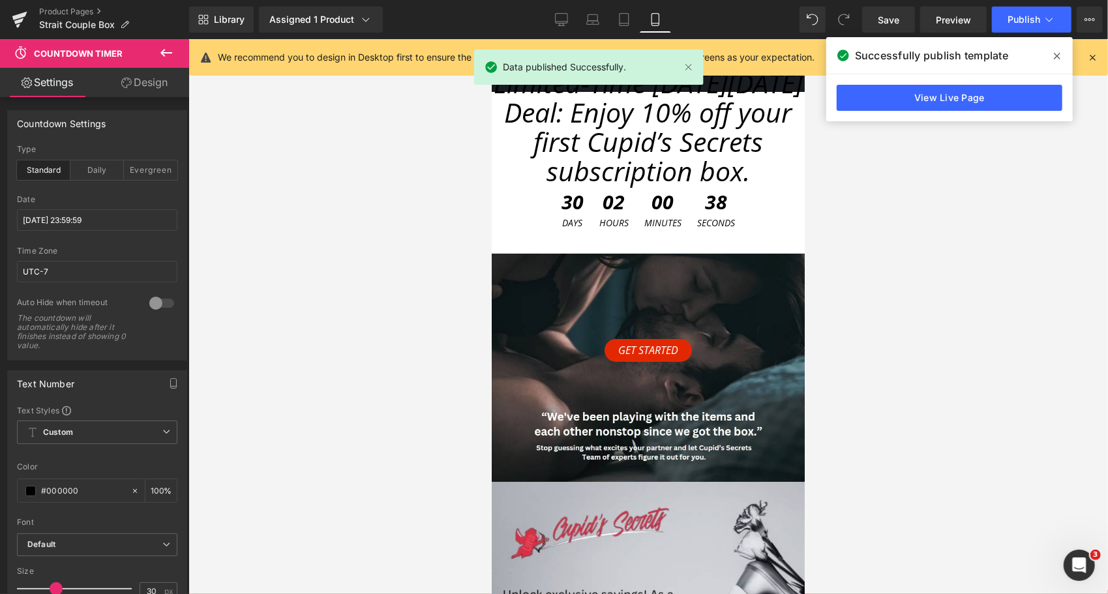
click at [1057, 57] on icon at bounding box center [1057, 56] width 7 height 10
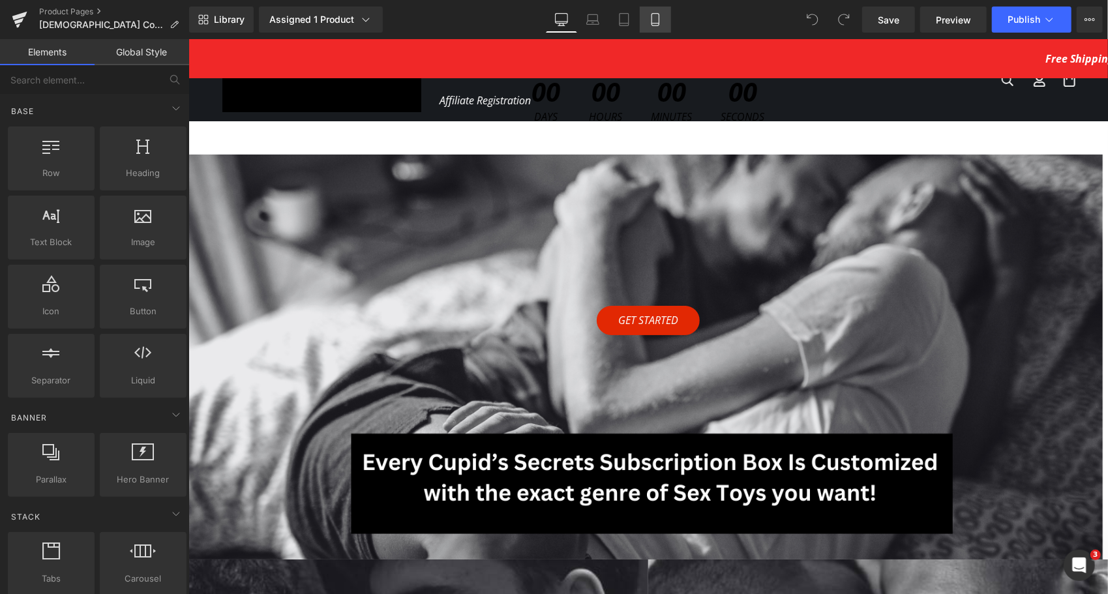
click at [659, 18] on icon at bounding box center [655, 20] width 7 height 12
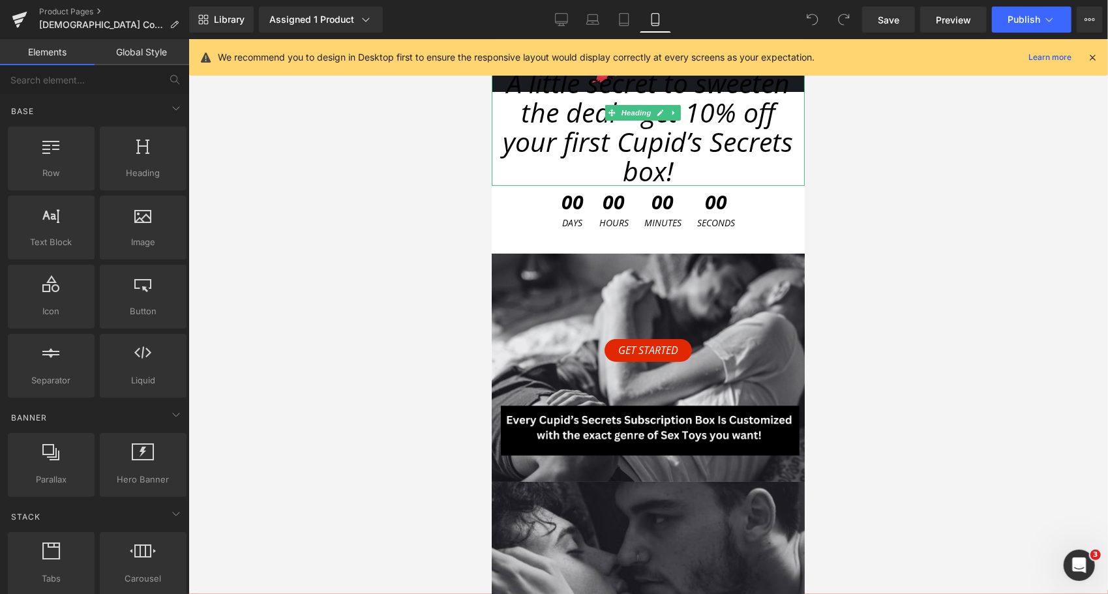
click at [560, 154] on span "A little secret to sweeten the deal—get 10% off your first Cupid’s Secrets box!" at bounding box center [648, 126] width 290 height 125
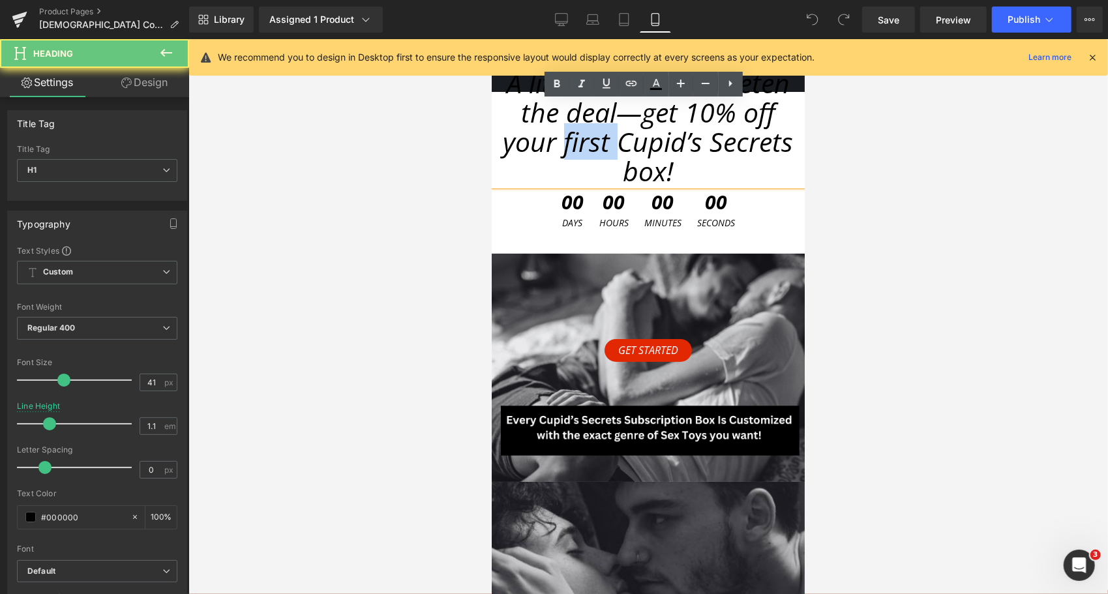
click at [560, 154] on span "A little secret to sweeten the deal—get 10% off your first Cupid’s Secrets box!" at bounding box center [648, 126] width 290 height 125
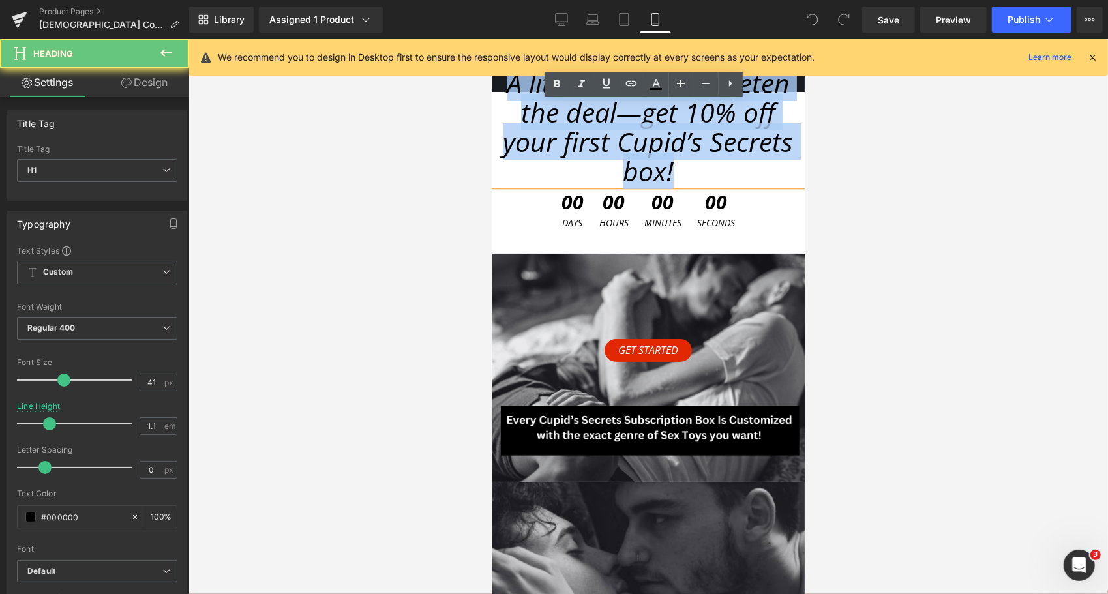
click at [560, 154] on span "A little secret to sweeten the deal—get 10% off your first Cupid’s Secrets box!" at bounding box center [648, 126] width 290 height 125
paste div
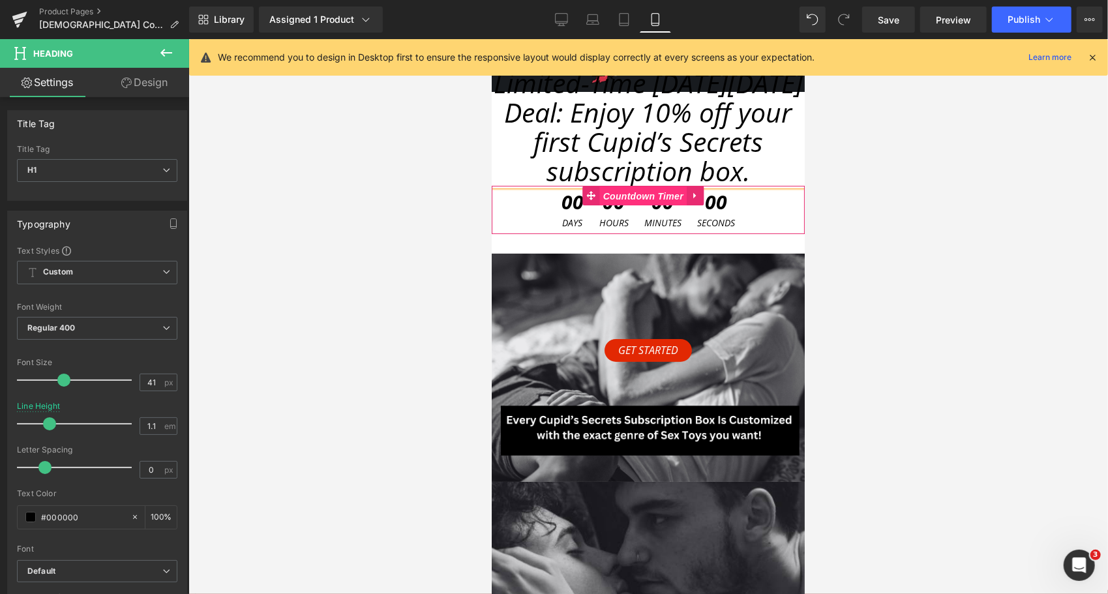
click at [648, 195] on span "Countdown Timer" at bounding box center [642, 196] width 87 height 20
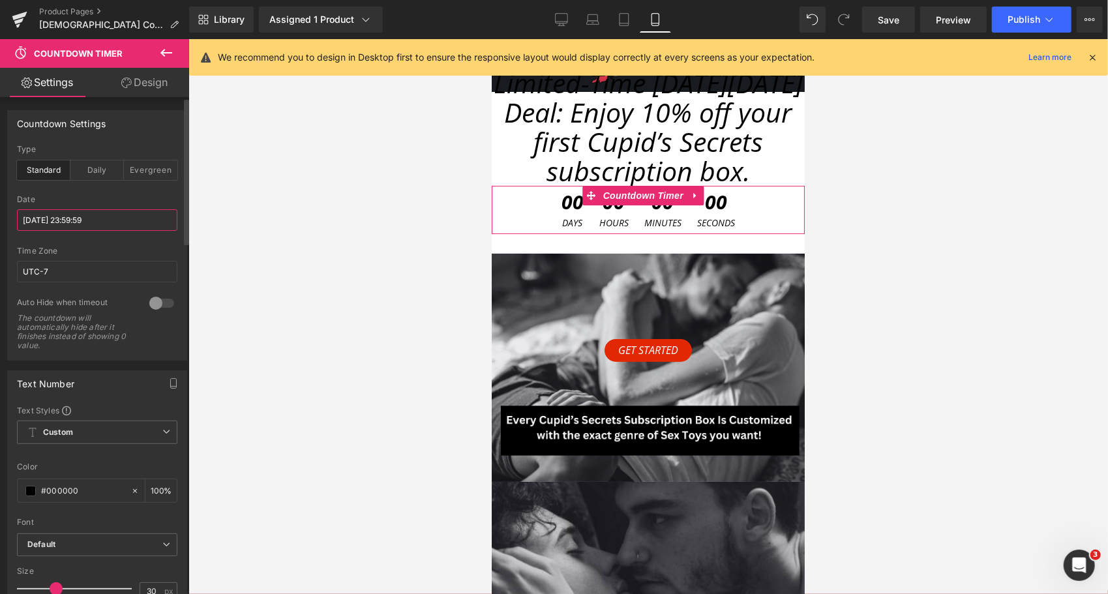
click at [91, 219] on input "[DATE] 23:59:59" at bounding box center [97, 220] width 160 height 22
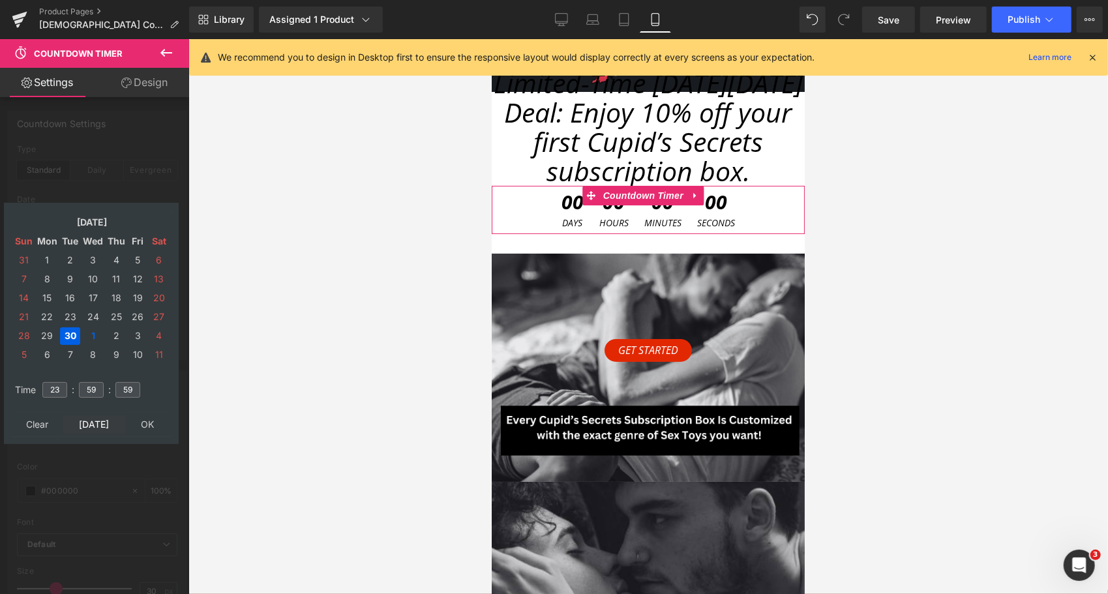
click at [106, 427] on td "[DATE]" at bounding box center [94, 425] width 63 height 18
click at [54, 389] on input "23" at bounding box center [54, 390] width 25 height 16
type input "23"
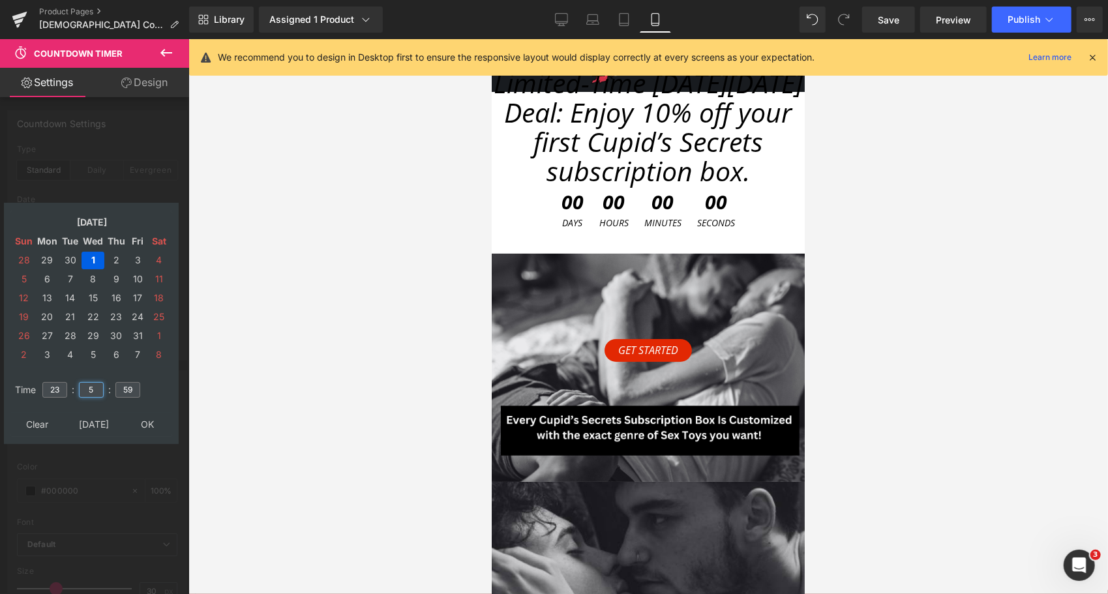
type input "59"
click at [134, 336] on td "31" at bounding box center [138, 336] width 20 height 18
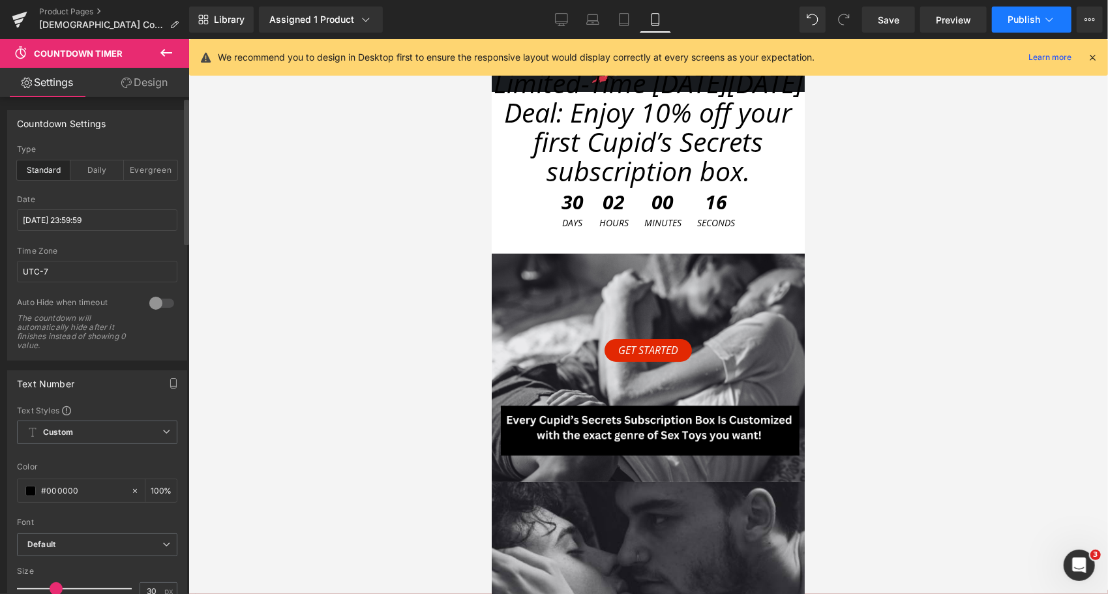
click at [1059, 19] on button "Publish" at bounding box center [1032, 20] width 80 height 26
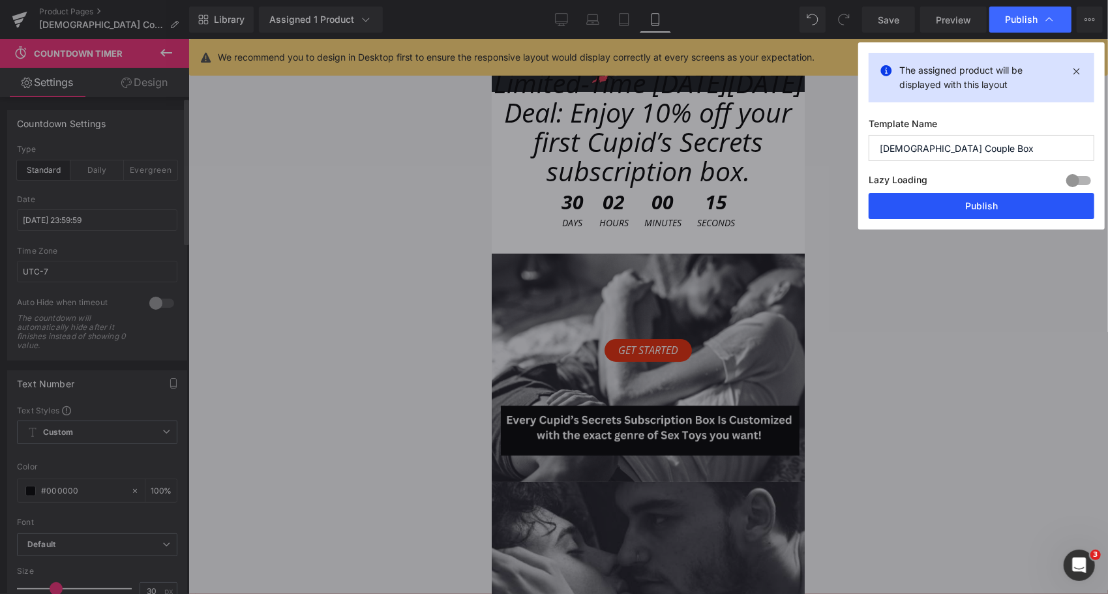
drag, startPoint x: 954, startPoint y: 200, endPoint x: 263, endPoint y: 174, distance: 691.9
click at [954, 200] on button "Publish" at bounding box center [982, 206] width 226 height 26
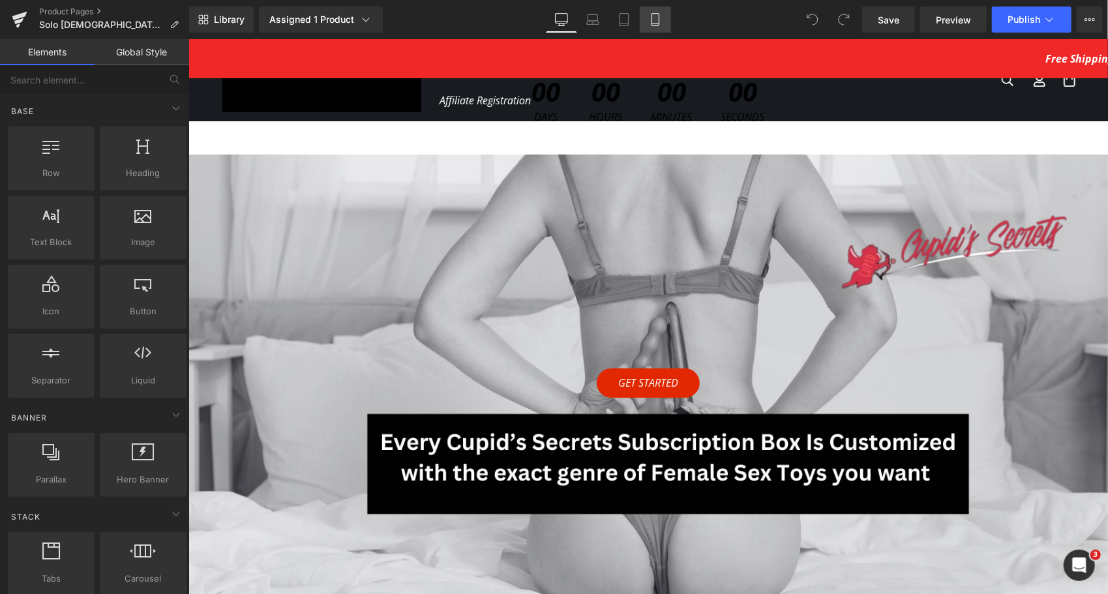
click at [656, 18] on icon at bounding box center [655, 19] width 13 height 13
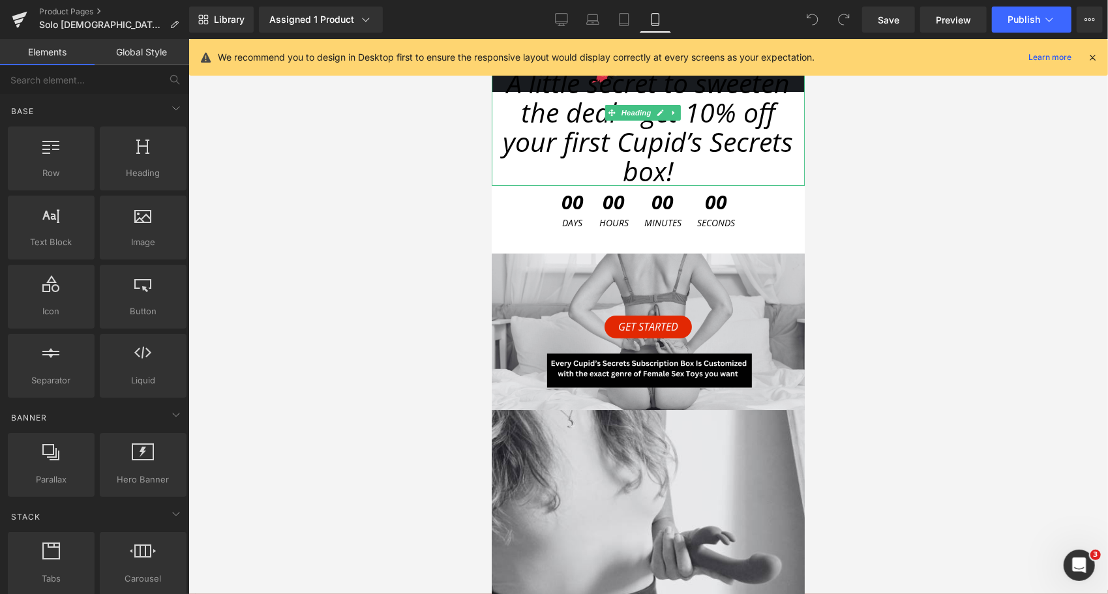
click at [614, 136] on span "A little secret to sweeten the deal—get 10% off your first Cupid’s Secrets box!" at bounding box center [648, 126] width 290 height 125
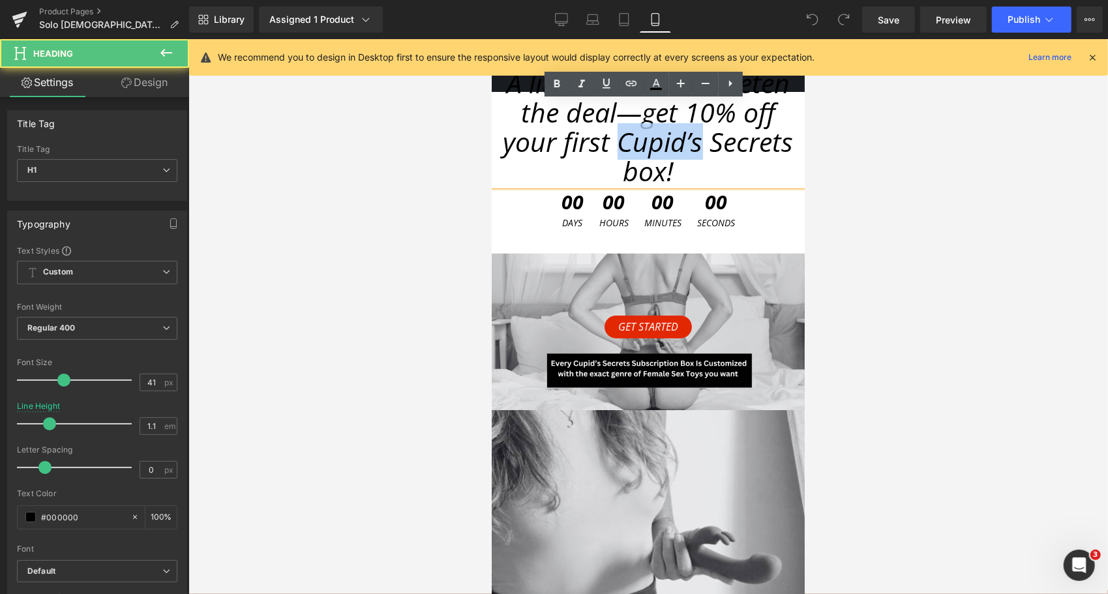
click at [614, 136] on span "A little secret to sweeten the deal—get 10% off your first Cupid’s Secrets box!" at bounding box center [648, 126] width 290 height 125
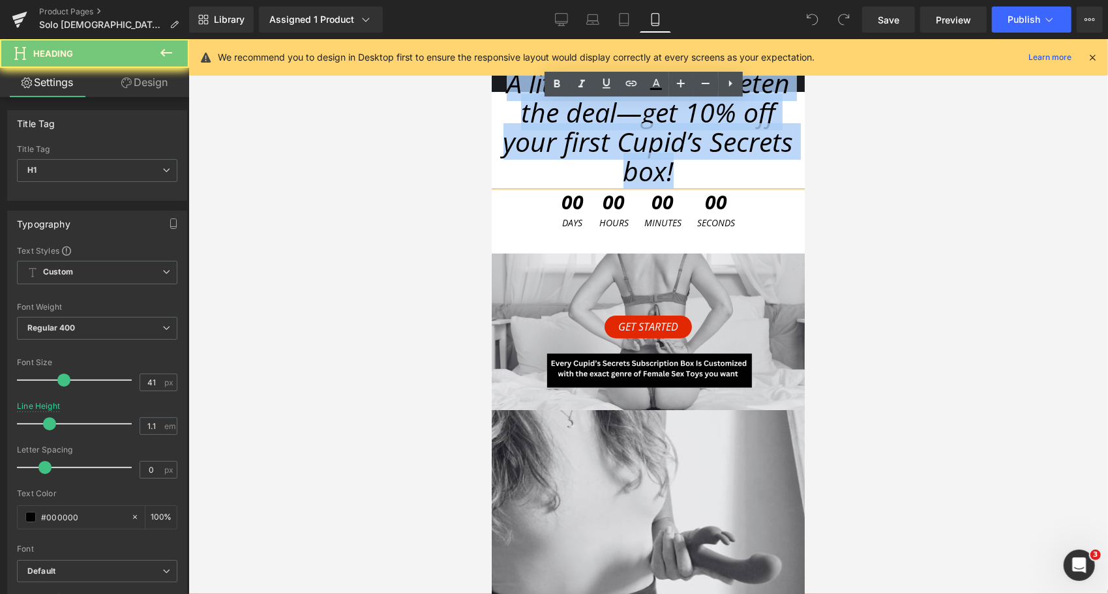
click at [614, 136] on span "A little secret to sweeten the deal—get 10% off your first Cupid’s Secrets box!" at bounding box center [648, 126] width 290 height 125
paste div
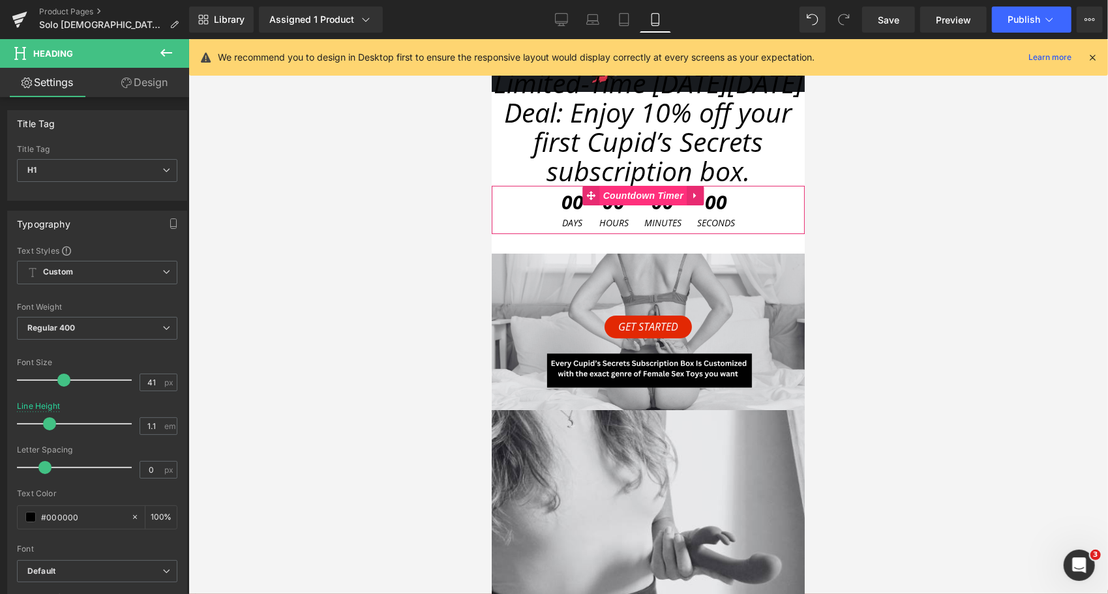
click at [638, 196] on span "Countdown Timer" at bounding box center [642, 195] width 87 height 20
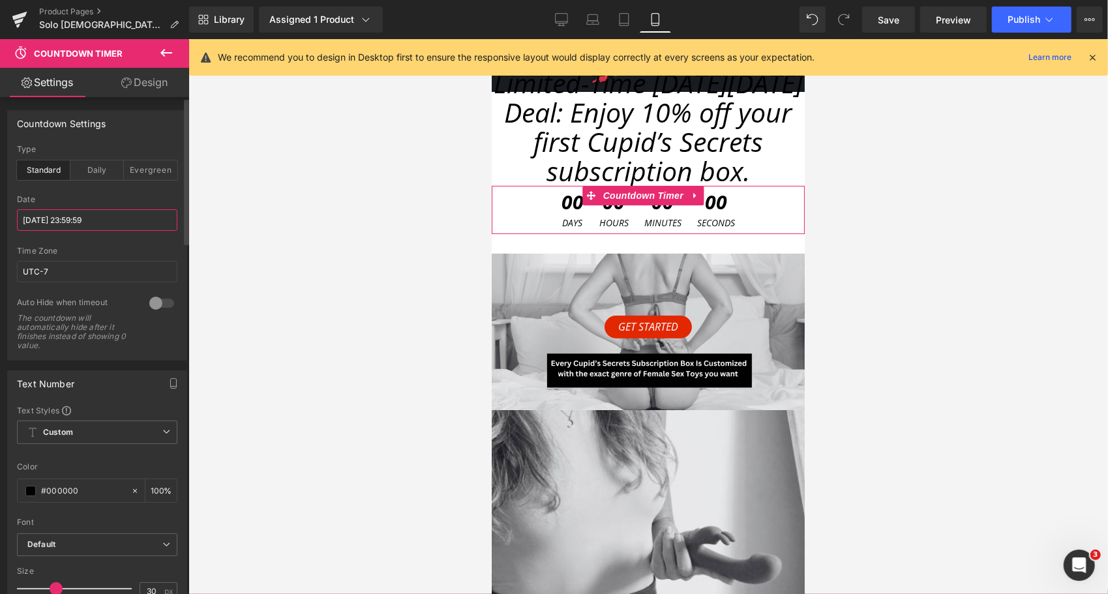
click at [100, 223] on input "[DATE] 23:59:59" at bounding box center [97, 220] width 160 height 22
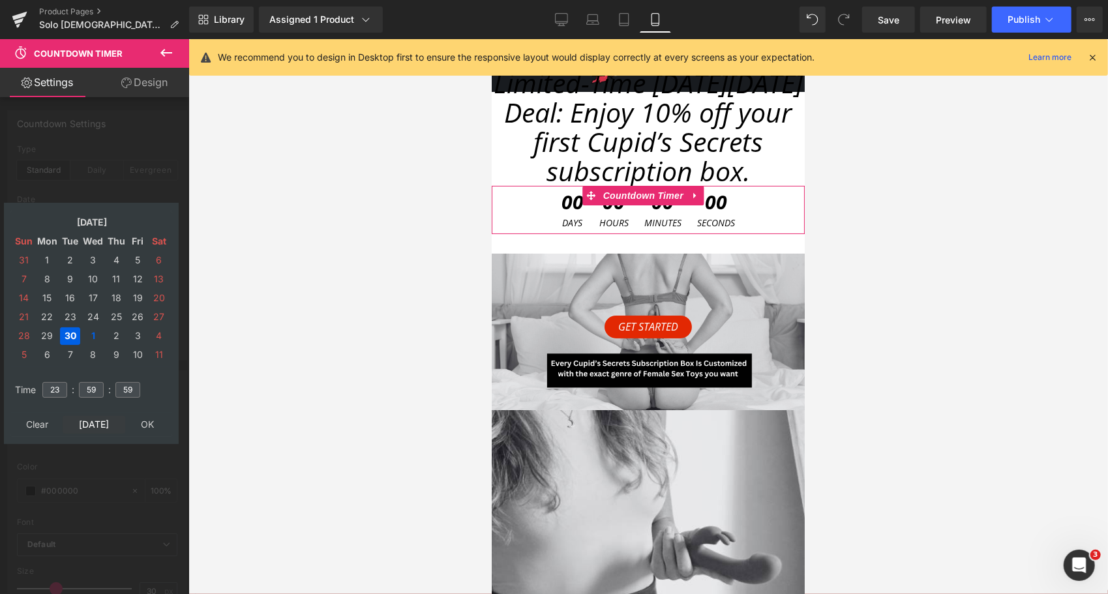
click at [82, 429] on td "[DATE]" at bounding box center [94, 425] width 63 height 18
click at [63, 386] on input "23" at bounding box center [54, 390] width 25 height 16
type input "23"
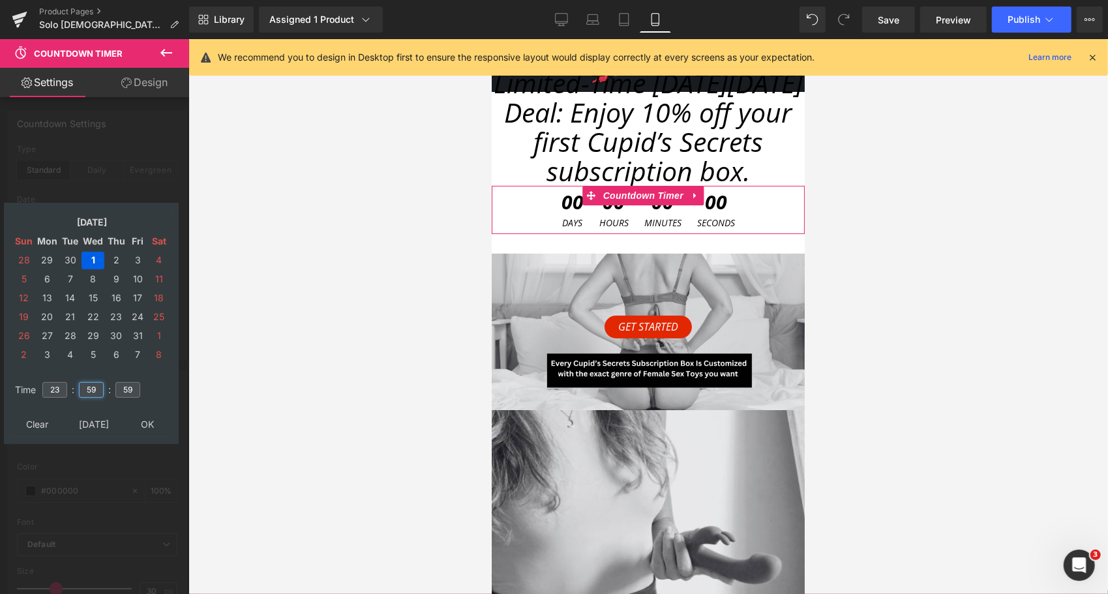
type input "59"
click at [137, 338] on td "31" at bounding box center [138, 336] width 20 height 18
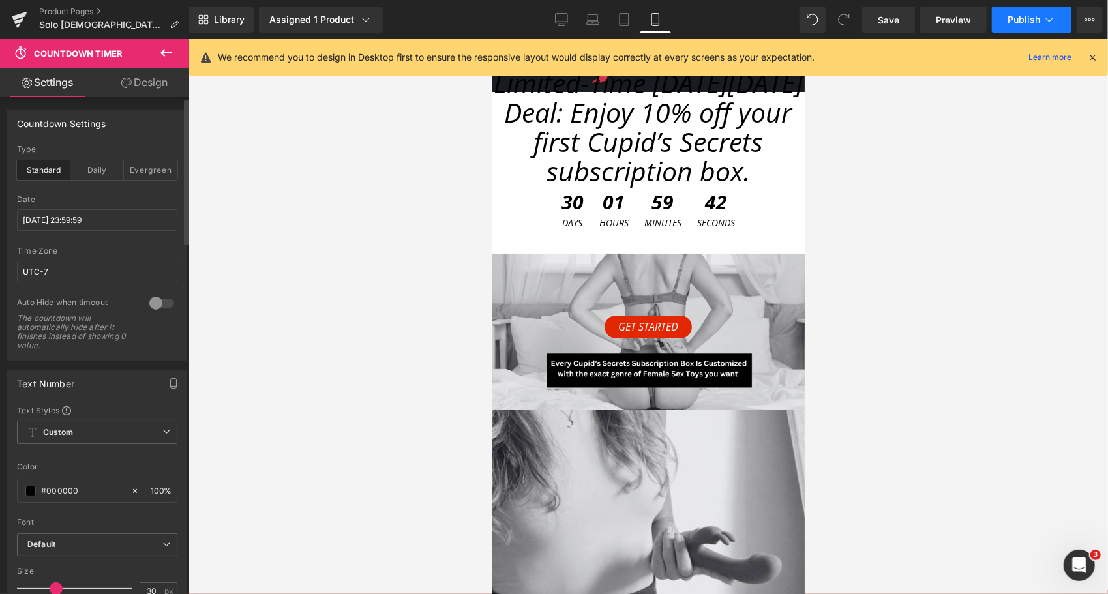
click at [1014, 27] on button "Publish" at bounding box center [1032, 20] width 80 height 26
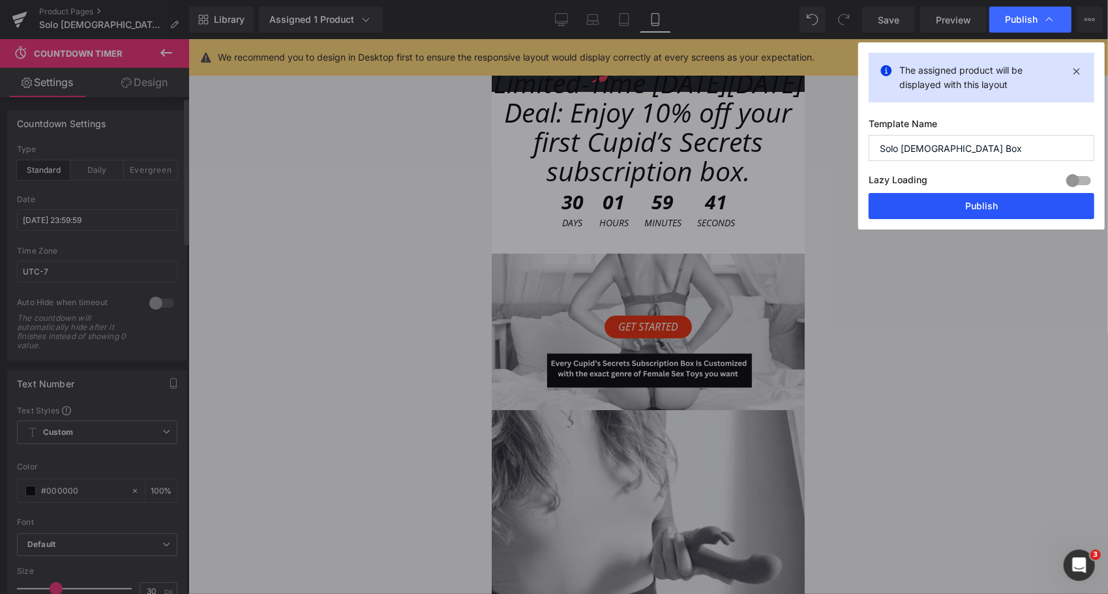
drag, startPoint x: 976, startPoint y: 199, endPoint x: 209, endPoint y: 181, distance: 767.3
click at [976, 199] on button "Publish" at bounding box center [982, 206] width 226 height 26
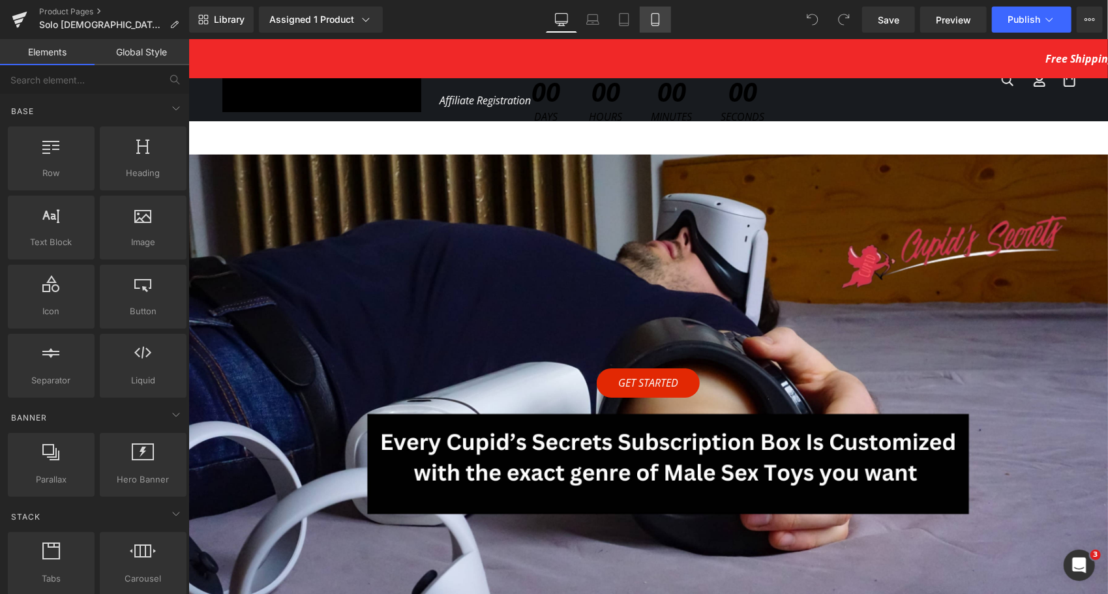
click at [660, 27] on link "Mobile" at bounding box center [655, 20] width 31 height 26
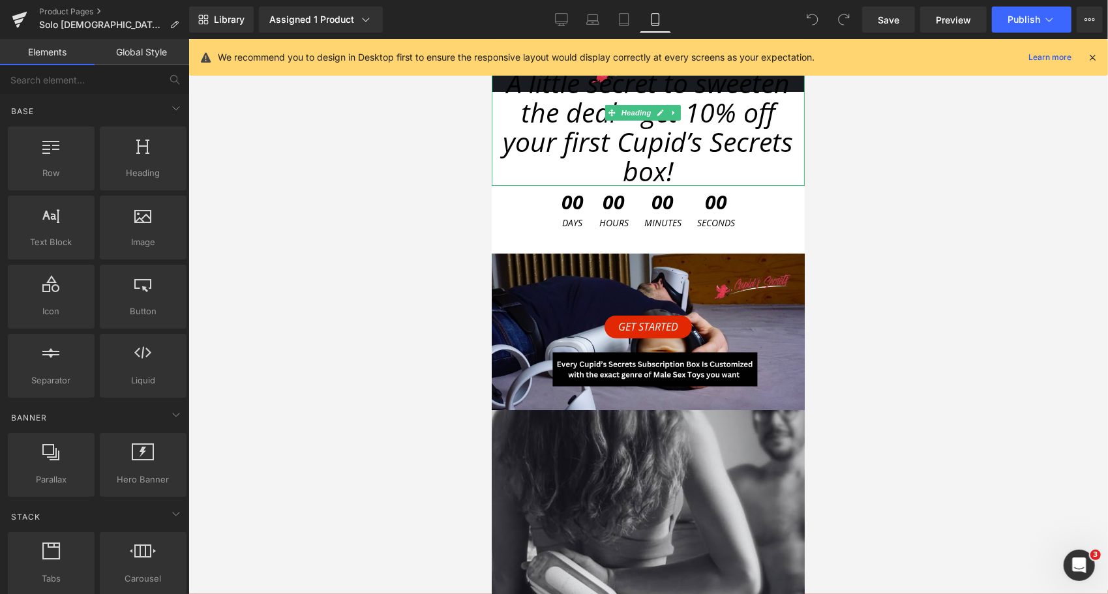
click at [608, 121] on span "A little secret to sweeten the deal—get 10% off your first Cupid’s Secrets box!" at bounding box center [648, 126] width 290 height 125
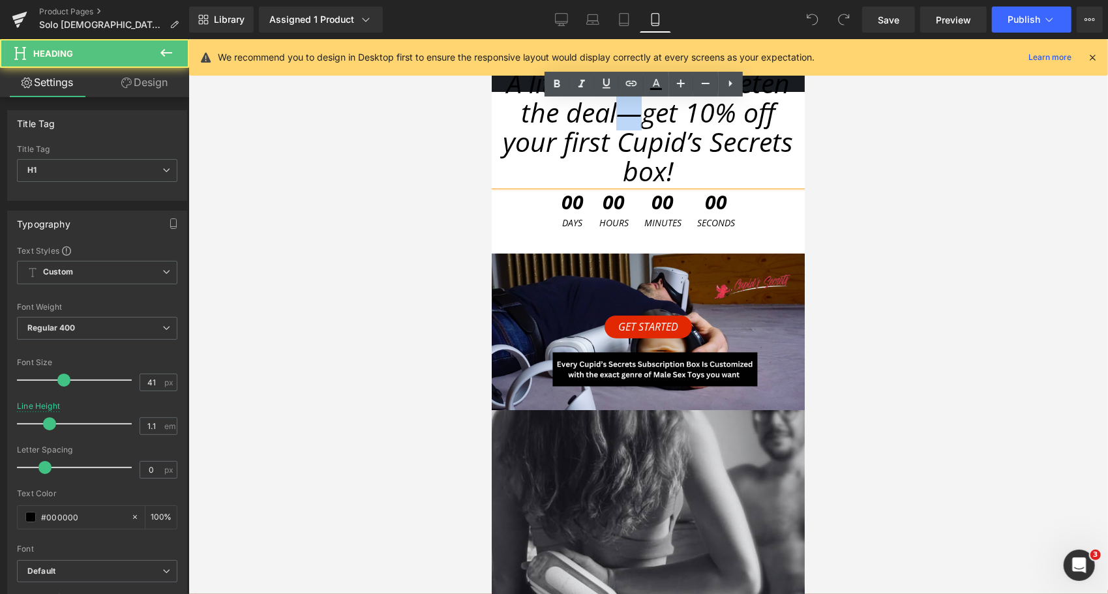
click at [608, 121] on span "A little secret to sweeten the deal—get 10% off your first Cupid’s Secrets box!" at bounding box center [648, 126] width 290 height 125
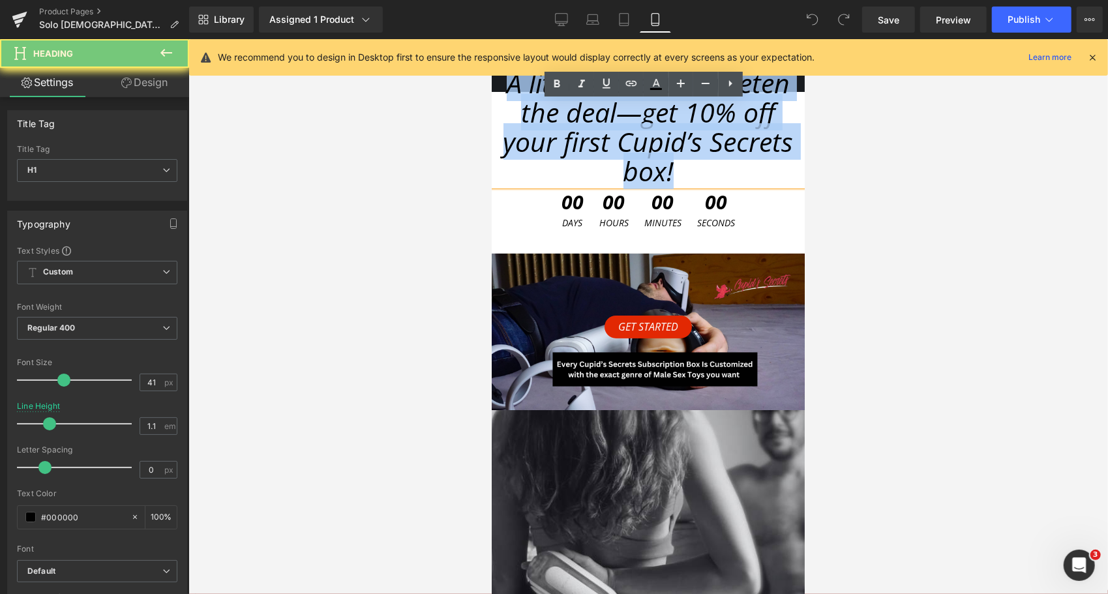
click at [608, 121] on span "A little secret to sweeten the deal—get 10% off your first Cupid’s Secrets box!" at bounding box center [648, 126] width 290 height 125
paste div
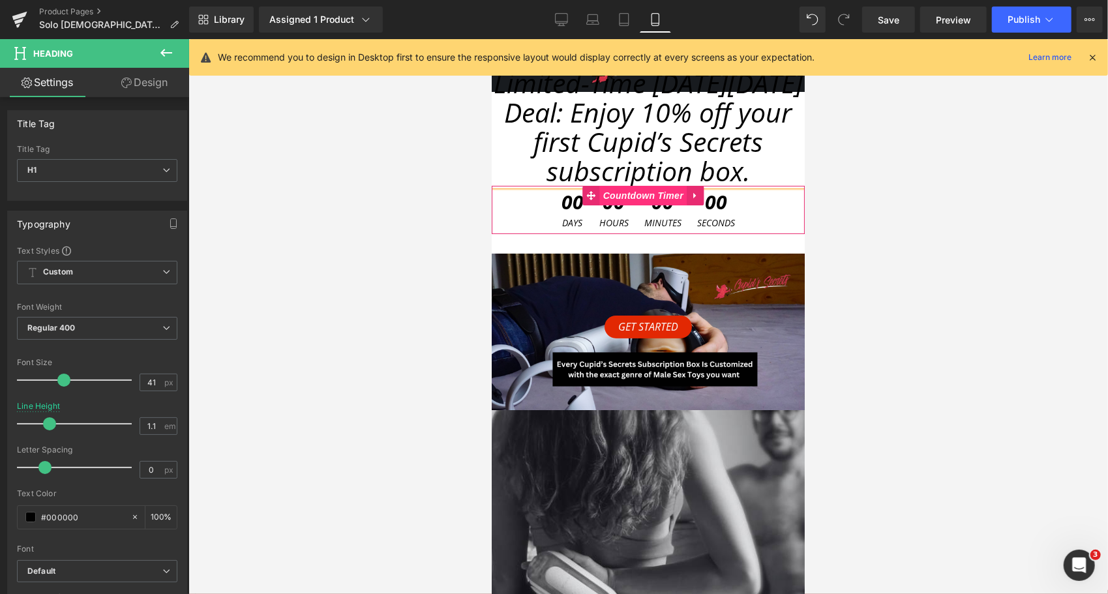
click at [644, 196] on span "Countdown Timer" at bounding box center [642, 195] width 87 height 20
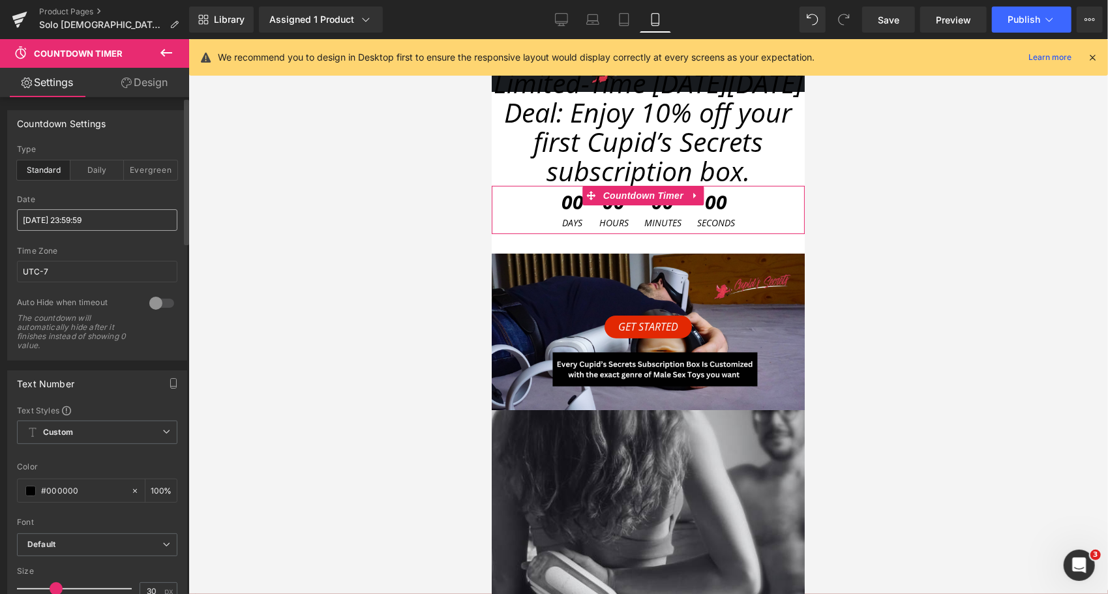
click at [90, 218] on input "[DATE] 23:59:59" at bounding box center [97, 220] width 160 height 22
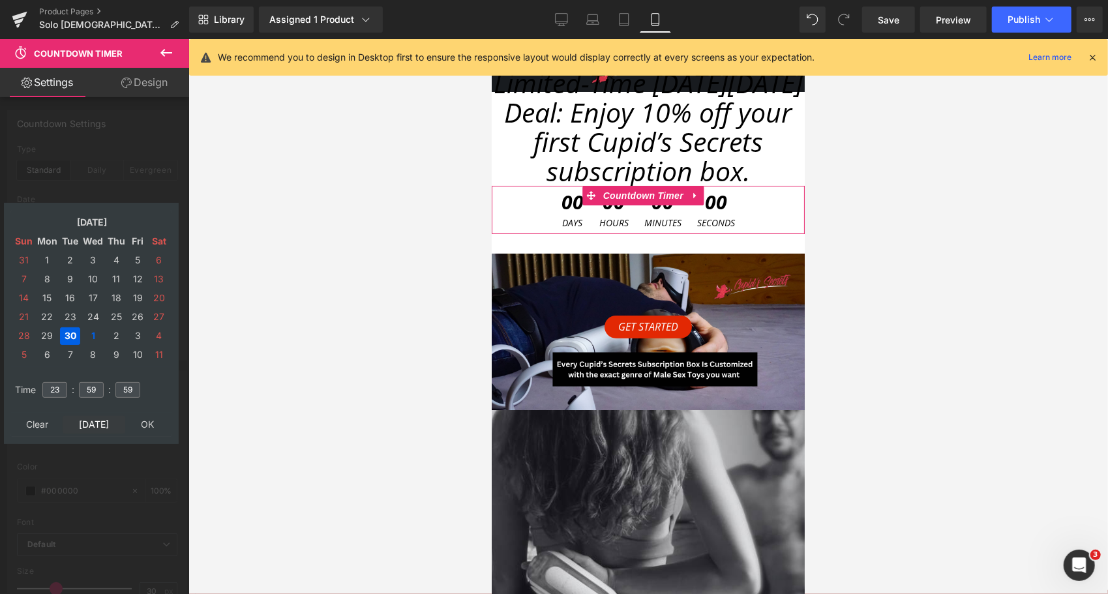
click at [93, 422] on td "[DATE]" at bounding box center [94, 425] width 63 height 18
click at [133, 338] on td "31" at bounding box center [138, 336] width 20 height 18
click at [65, 389] on input "23" at bounding box center [54, 390] width 25 height 16
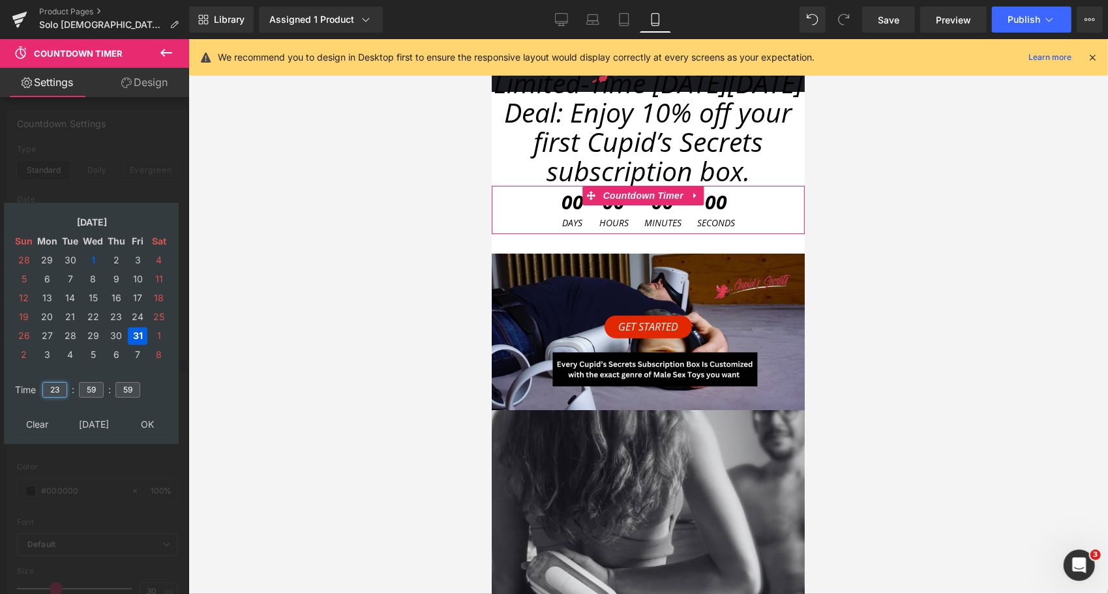
type input "23"
type input "59"
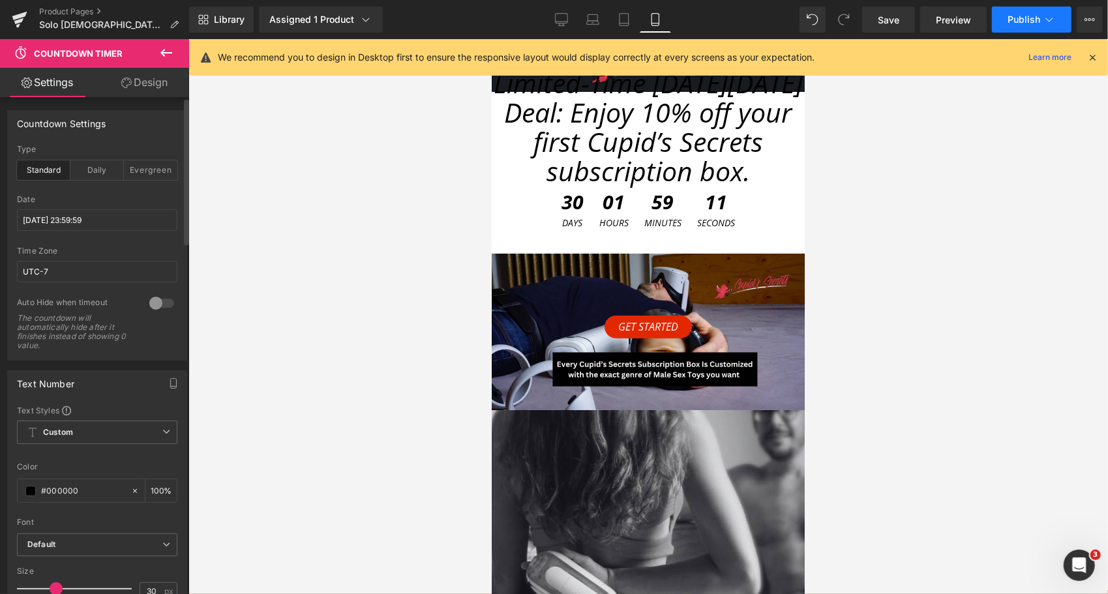
click at [1041, 18] on button "Publish" at bounding box center [1032, 20] width 80 height 26
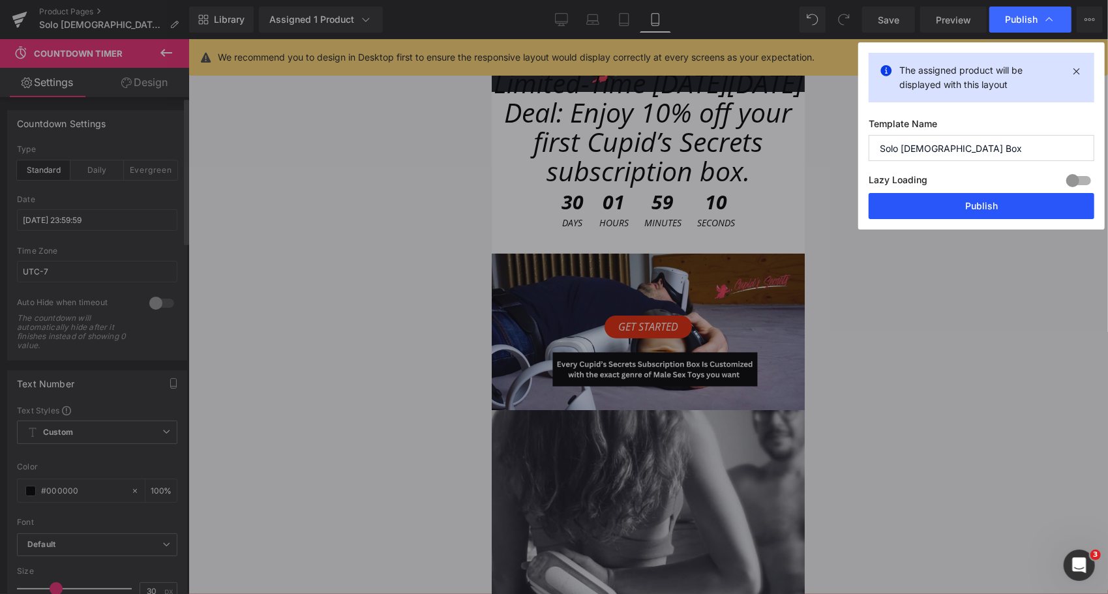
click at [984, 208] on button "Publish" at bounding box center [982, 206] width 226 height 26
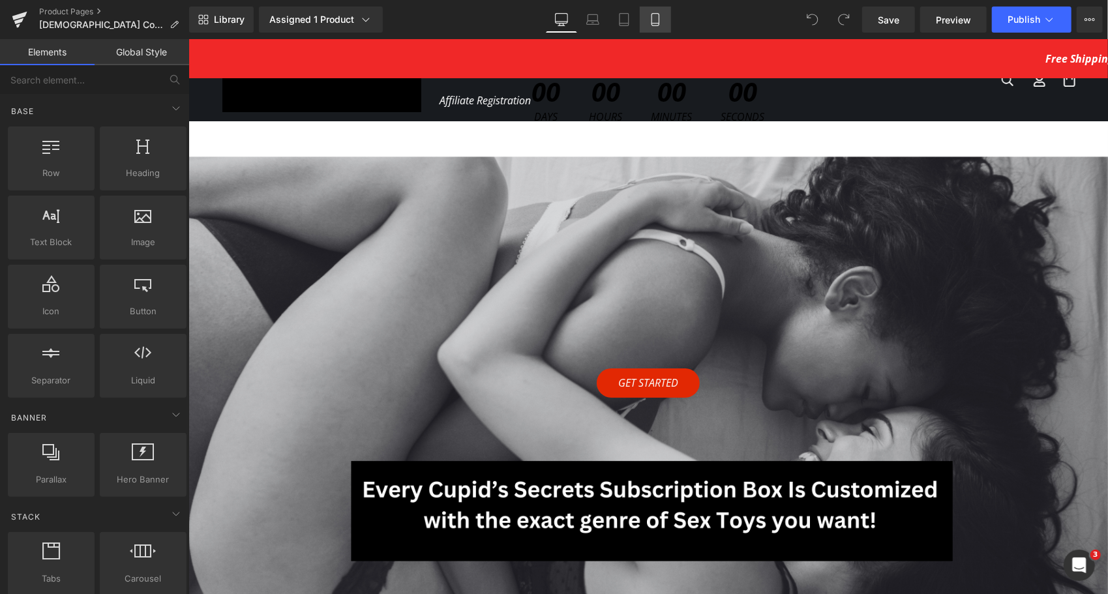
click at [656, 20] on icon at bounding box center [655, 19] width 13 height 13
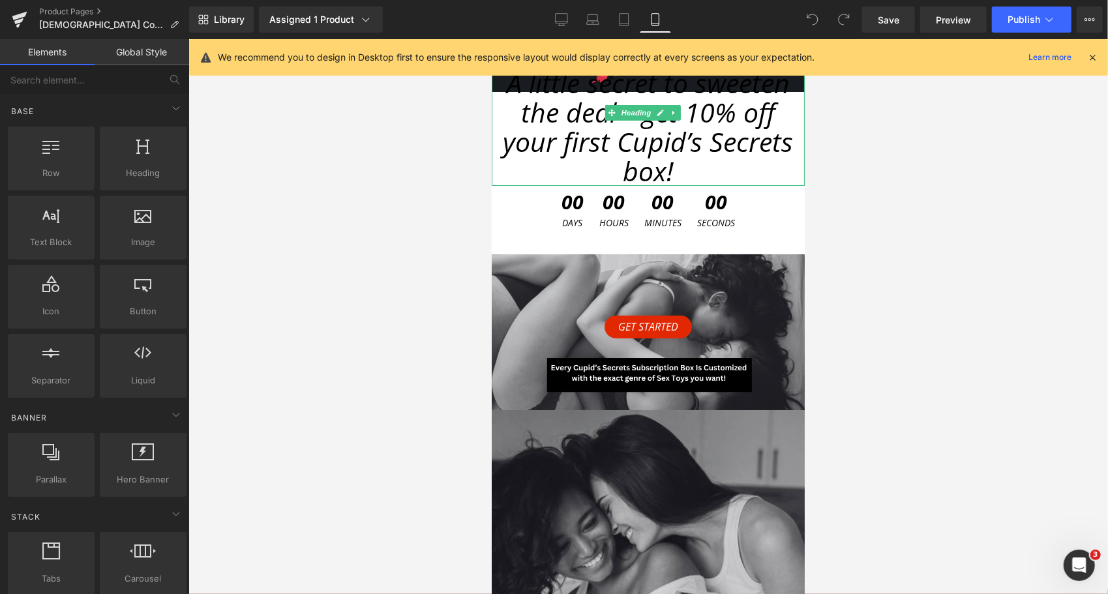
click at [599, 135] on span "A little secret to sweeten the deal—get 10% off your first Cupid’s Secrets box!" at bounding box center [648, 126] width 290 height 125
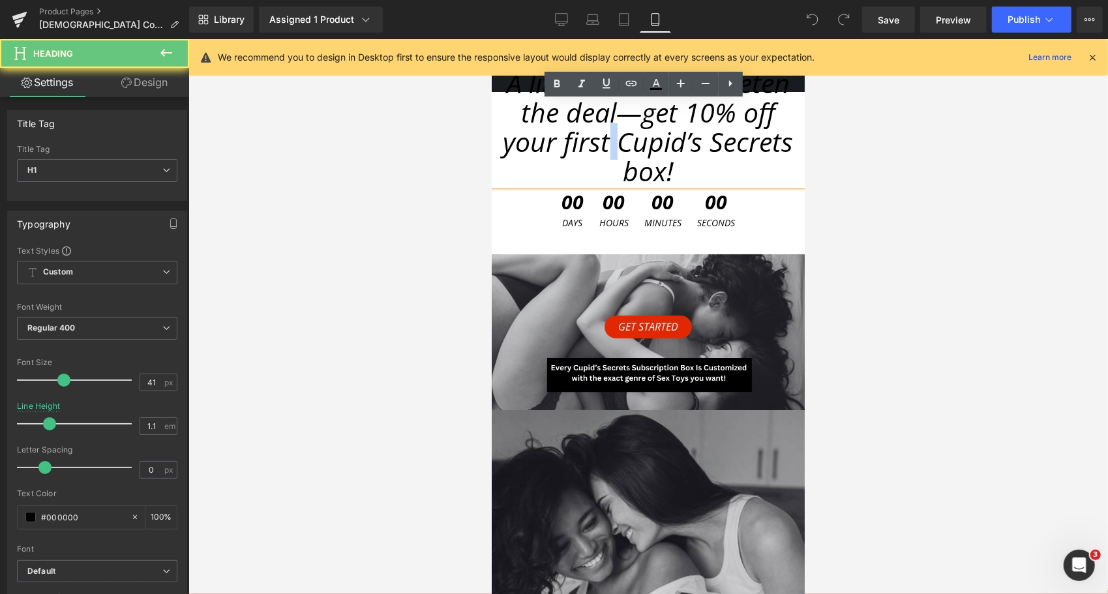
click at [599, 135] on span "A little secret to sweeten the deal—get 10% off your first Cupid’s Secrets box!" at bounding box center [648, 126] width 290 height 125
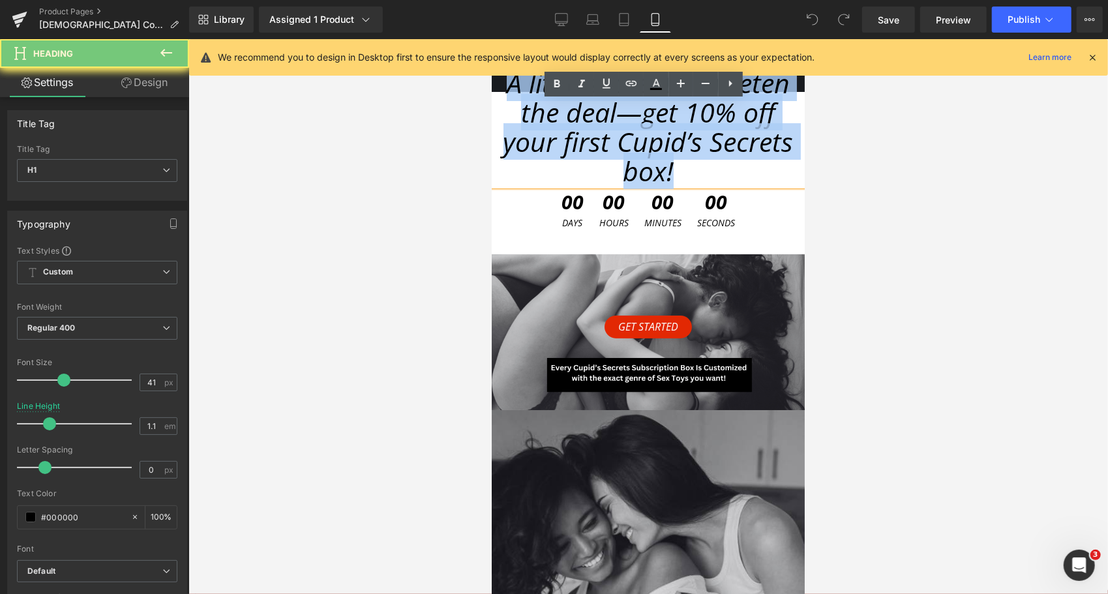
click at [599, 135] on span "A little secret to sweeten the deal—get 10% off your first Cupid’s Secrets box!" at bounding box center [648, 126] width 290 height 125
paste div
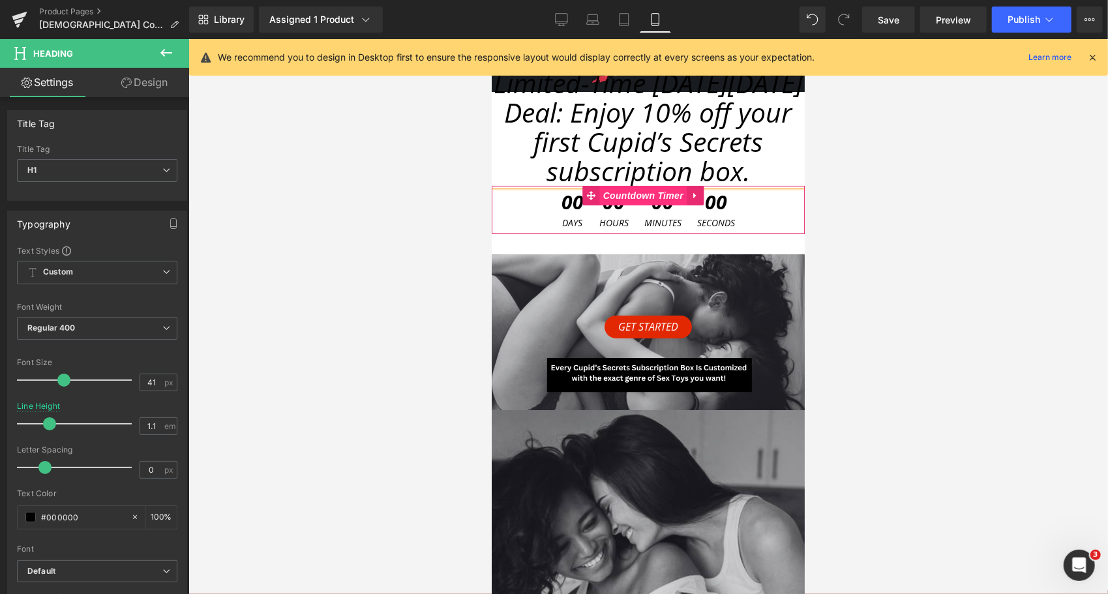
click at [644, 195] on span "Countdown Timer" at bounding box center [642, 195] width 87 height 20
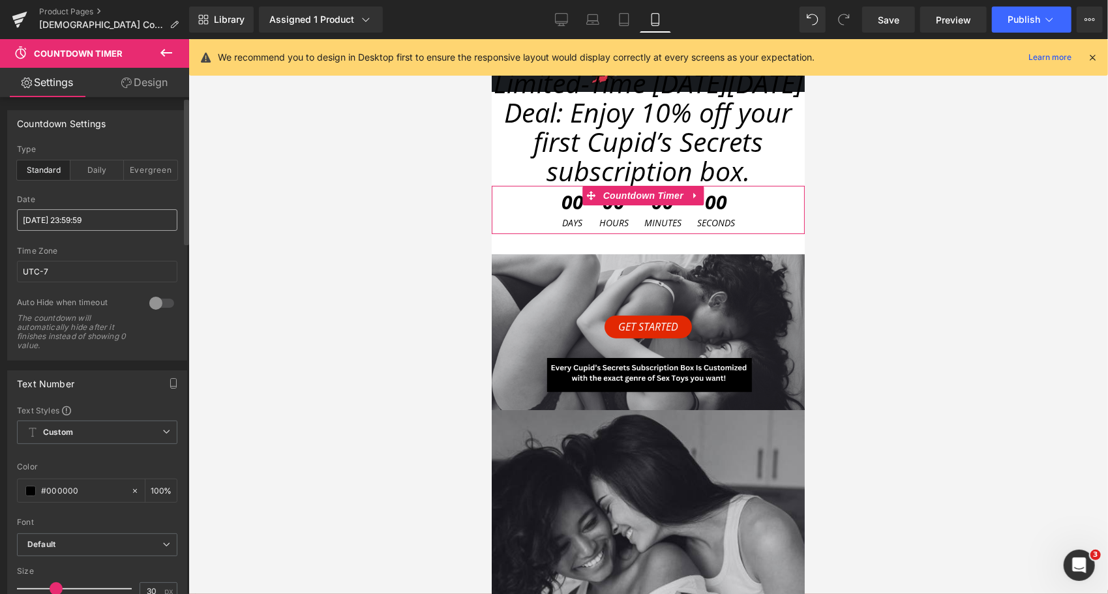
click at [75, 225] on input "[DATE] 23:59:59" at bounding box center [97, 220] width 160 height 22
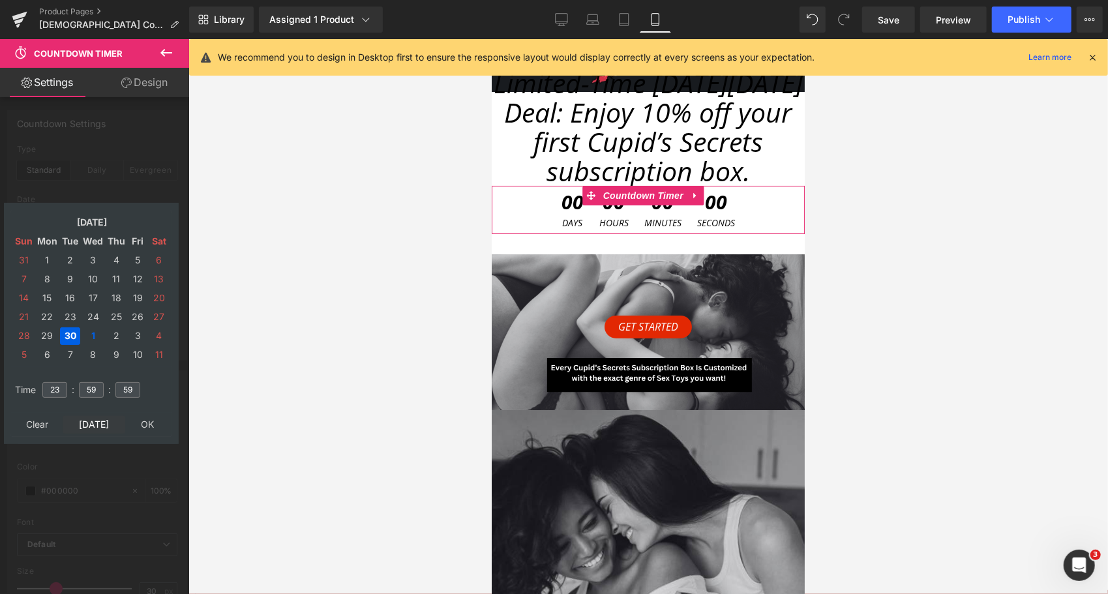
click at [103, 429] on td "[DATE]" at bounding box center [94, 425] width 63 height 18
click at [136, 335] on td "31" at bounding box center [138, 336] width 20 height 18
click at [52, 384] on input "23" at bounding box center [54, 390] width 25 height 16
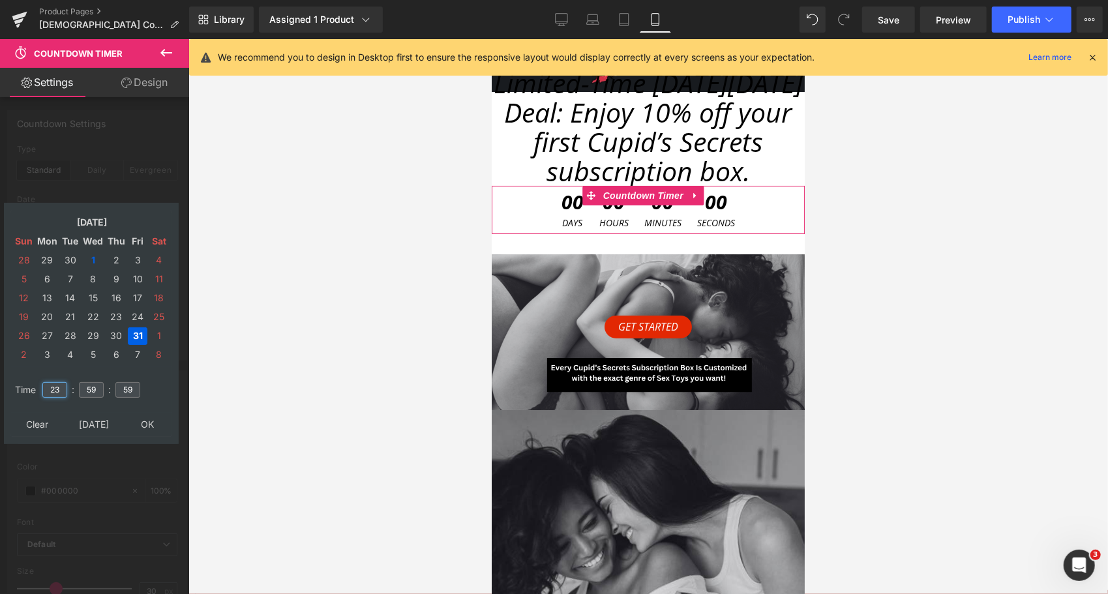
type input "23"
type input "59"
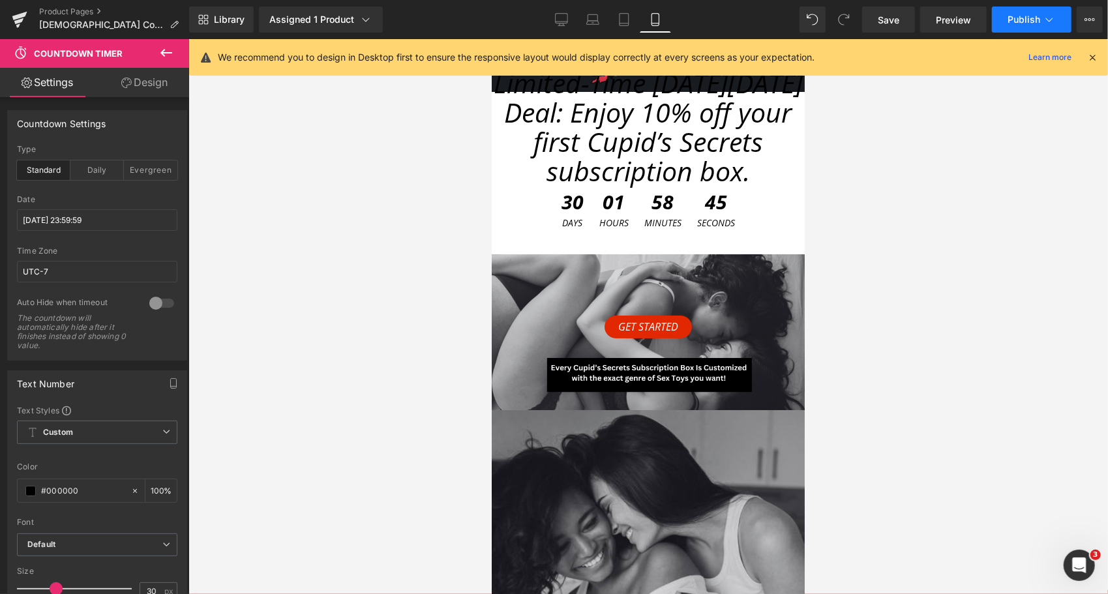
click at [1040, 19] on span "Publish" at bounding box center [1024, 19] width 33 height 10
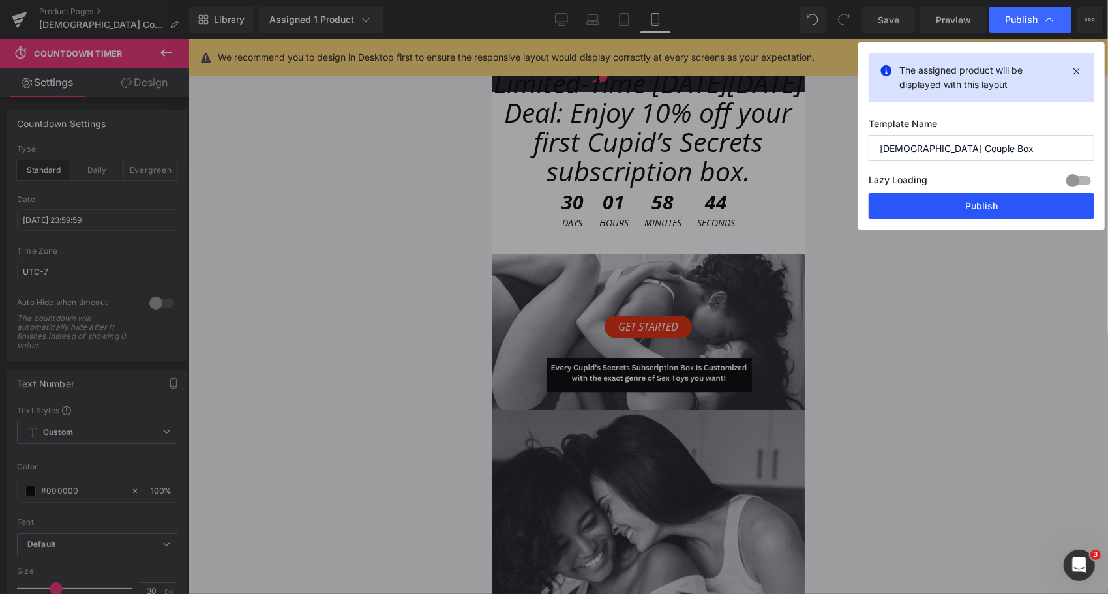
click at [1018, 209] on button "Publish" at bounding box center [982, 206] width 226 height 26
